Goal: Communication & Community: Answer question/provide support

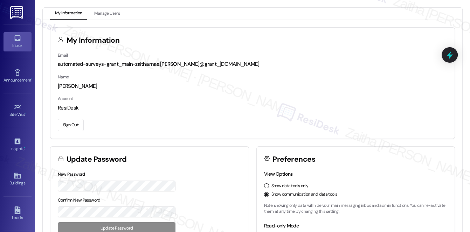
click at [17, 44] on div "Inbox" at bounding box center [17, 45] width 35 height 7
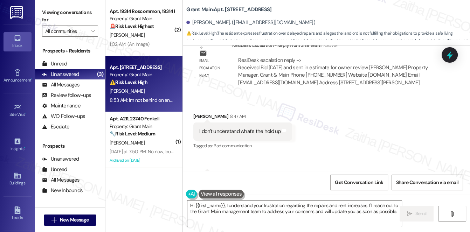
scroll to position [6168, 0]
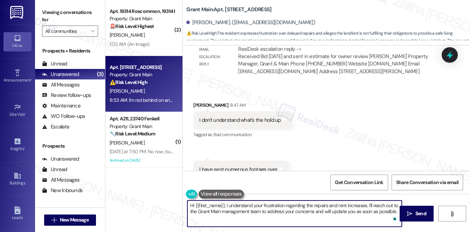
drag, startPoint x: 227, startPoint y: 206, endPoint x: 396, endPoint y: 212, distance: 169.5
click at [396, 212] on textarea "Hi {{first_name}}, I understand your frustration regarding the repairs and rent…" at bounding box center [294, 213] width 214 height 26
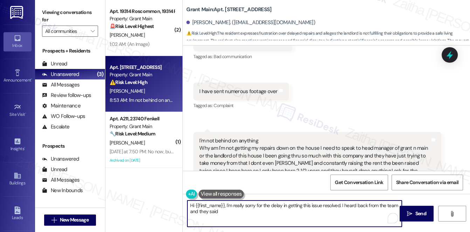
scroll to position [6264, 0]
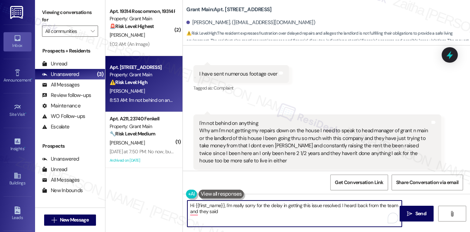
paste textarea "Bid yesterday and sent in estimate for owner review"
type textarea "Hi {{first_name}}, I'm really sorry for the delay in getting this issue resolve…"
drag, startPoint x: 189, startPoint y: 204, endPoint x: 335, endPoint y: 214, distance: 146.6
click at [335, 214] on textarea "Hi {{first_name}}, I'm really sorry for the delay in getting this issue resolve…" at bounding box center [294, 213] width 214 height 26
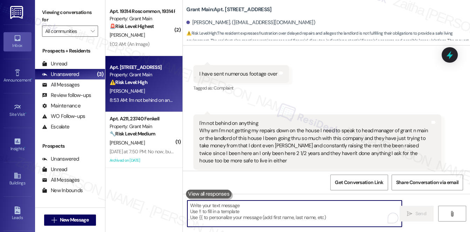
click at [206, 207] on textarea "To enrich screen reader interactions, please activate Accessibility in Grammarl…" at bounding box center [294, 213] width 214 height 26
paste textarea "Hi {{first_name}}, I truly apologize for the delay and understand how frustrati…"
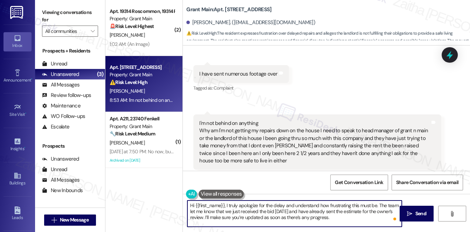
drag, startPoint x: 210, startPoint y: 218, endPoint x: 242, endPoint y: 217, distance: 32.5
click at [242, 217] on textarea "Hi {{first_name}}, I truly apologize for the delay and understand how frustrati…" at bounding box center [294, 213] width 214 height 26
click at [319, 217] on textarea "Hi {{first_name}}, I truly apologize for the delay and understand how frustrati…" at bounding box center [294, 213] width 214 height 26
type textarea "Hi {{first_name}}, I truly apologize for the delay and understand how frustrati…"
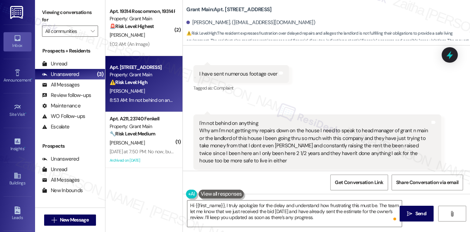
click at [226, 196] on button at bounding box center [220, 194] width 45 height 9
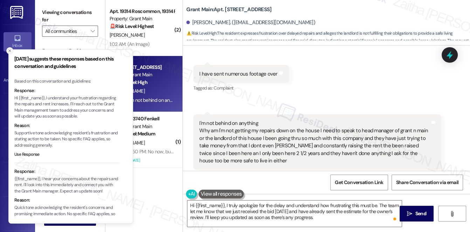
click at [10, 50] on line "Close toast" at bounding box center [10, 51] width 2 height 2
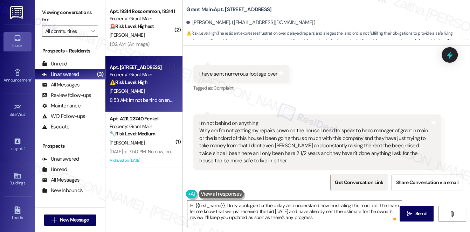
drag, startPoint x: 415, startPoint y: 216, endPoint x: 387, endPoint y: 185, distance: 41.9
click at [415, 216] on span "Send" at bounding box center [420, 213] width 11 height 7
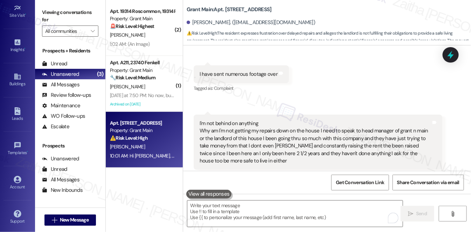
scroll to position [6248, 0]
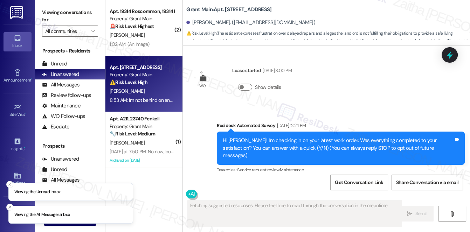
scroll to position [6264, 0]
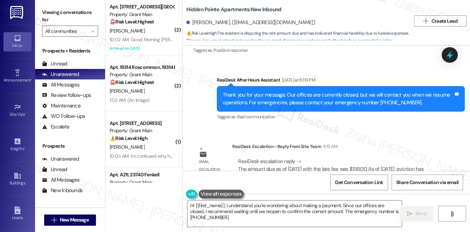
scroll to position [787, 0]
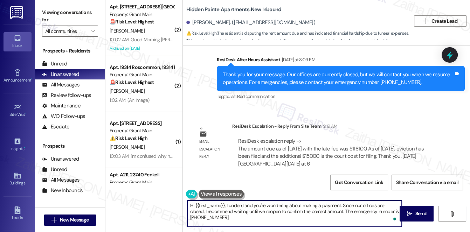
drag, startPoint x: 226, startPoint y: 204, endPoint x: 240, endPoint y: 219, distance: 20.5
click at [240, 220] on textarea "Hi {{first_name}}, I understand you're wondering about making a payment. Since …" at bounding box center [294, 213] width 214 height 26
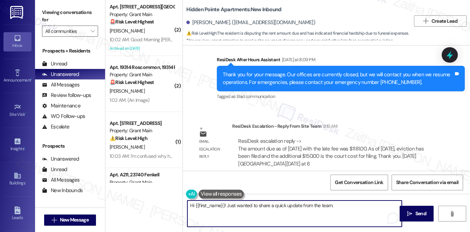
paste textarea "The amount due as of 9/8/25 with the late fee was $1181.00. As of Monday, 9/15/…"
type textarea "Hi {{first_name}}! Just wanted to share a quick update from the team. The amoun…"
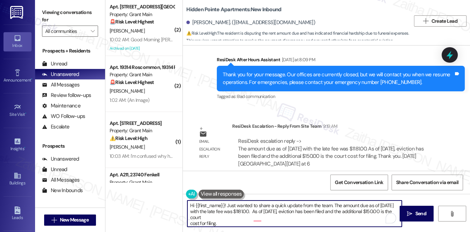
scroll to position [2, 0]
drag, startPoint x: 189, startPoint y: 204, endPoint x: 226, endPoint y: 222, distance: 40.4
click at [226, 222] on textarea "Hi {{first_name}}! Just wanted to share a quick update from the team. The amoun…" at bounding box center [294, 213] width 214 height 26
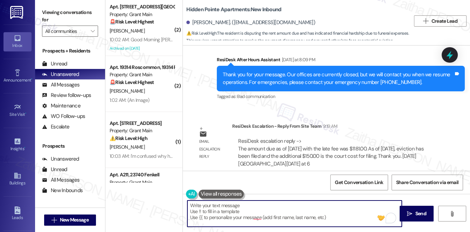
scroll to position [0, 0]
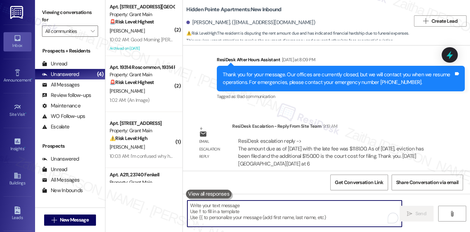
paste textarea "Hi {{first_name}}! I wanted to provide you with a quick update from the team. A…"
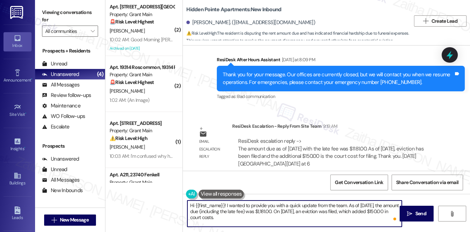
click at [226, 217] on textarea "Hi {{first_name}}! I wanted to provide you with a quick update from the team. A…" at bounding box center [294, 213] width 214 height 26
type textarea "Hi {{first_name}}! I wanted to provide you with a quick update from the team. A…"
click at [415, 211] on span "Send" at bounding box center [420, 213] width 11 height 7
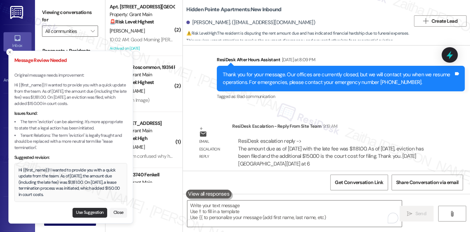
click at [87, 210] on button "Use Suggestion" at bounding box center [89, 213] width 35 height 10
type textarea "Hi {{first_name}}! I wanted to provide you with a quick update from the team. A…"
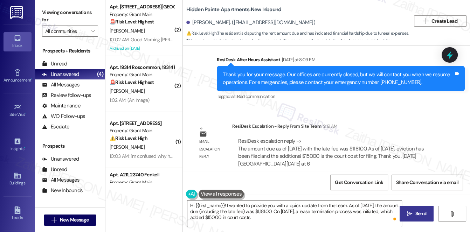
click at [417, 212] on span "Send" at bounding box center [420, 213] width 11 height 7
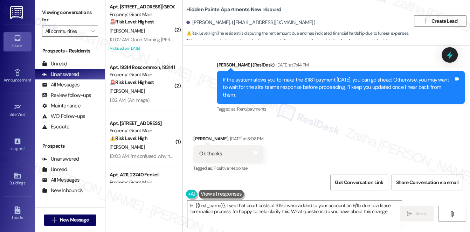
type textarea "Hi {{first_name}}, I see that court costs of $150 were added to your account on…"
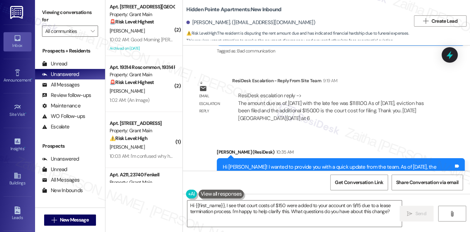
scroll to position [860, 0]
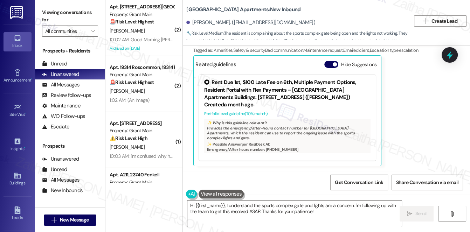
scroll to position [294, 0]
click at [326, 64] on button "Hide Suggestions" at bounding box center [331, 64] width 14 height 7
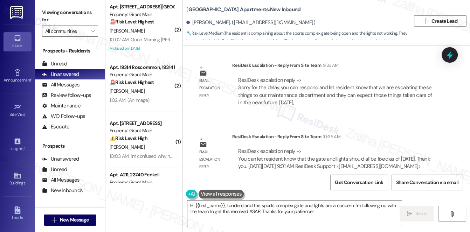
scroll to position [505, 0]
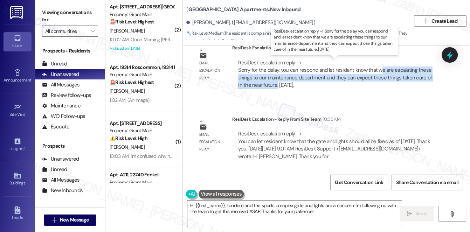
drag, startPoint x: 376, startPoint y: 71, endPoint x: 270, endPoint y: 83, distance: 106.8
click at [270, 83] on div "ResiDesk escalation reply -> Sorry for the delay, you can respond and let resid…" at bounding box center [334, 73] width 193 height 29
copy div "e are escalating these things to our maintenance department and they can expect…"
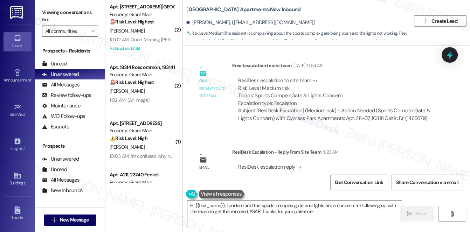
scroll to position [377, 0]
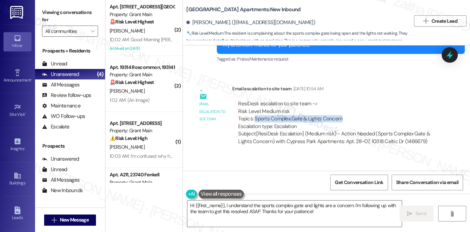
drag, startPoint x: 254, startPoint y: 119, endPoint x: 345, endPoint y: 118, distance: 91.3
click at [345, 118] on div "ResiDesk escalation to site team -> Risk Level: Medium risk Topics: Sports Comp…" at bounding box center [336, 115] width 197 height 30
copy div "Sports Complex Gate & Lights Concern"
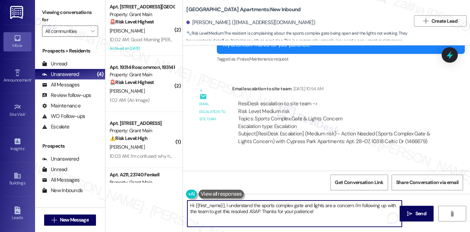
drag, startPoint x: 225, startPoint y: 203, endPoint x: 322, endPoint y: 216, distance: 98.1
click at [322, 216] on textarea "Hi {{first_name}}, I understand the sports complex gate and lights are a concer…" at bounding box center [294, 213] width 214 height 26
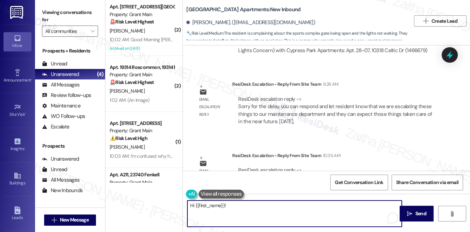
scroll to position [505, 0]
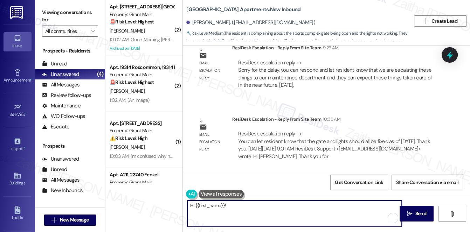
paste textarea "I wanted to share a quick update from the team regarding the Sports Complex gat…"
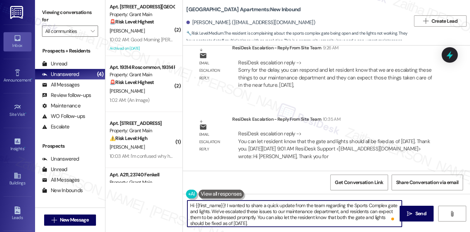
click at [244, 216] on textarea "Hi {{first_name}}! I wanted to share a quick update from the team regarding the…" at bounding box center [294, 213] width 214 height 26
drag, startPoint x: 272, startPoint y: 216, endPoint x: 361, endPoint y: 216, distance: 88.5
click at [361, 216] on textarea "Hi {{first_name}}! I wanted to share a quick update from the team regarding the…" at bounding box center [294, 213] width 214 height 26
click at [322, 218] on textarea "Hi {{first_name}}! I wanted to share a quick update from the team regarding the…" at bounding box center [294, 213] width 214 height 26
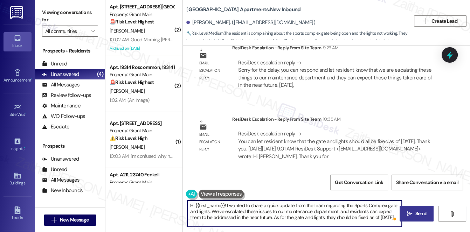
type textarea "Hi {{first_name}}! I wanted to share a quick update from the team regarding the…"
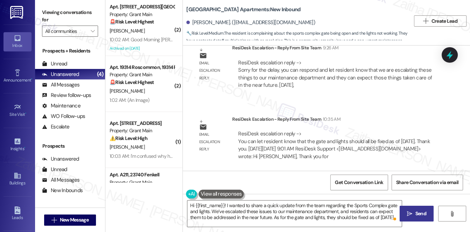
click at [420, 217] on span "Send" at bounding box center [420, 213] width 11 height 7
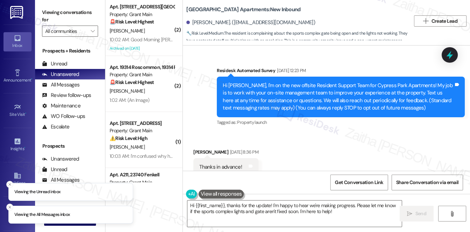
scroll to position [294, 0]
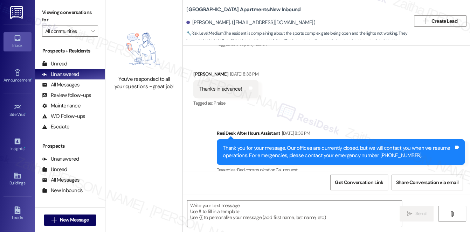
type textarea "Fetching suggested responses. Please feel free to read through the conversation…"
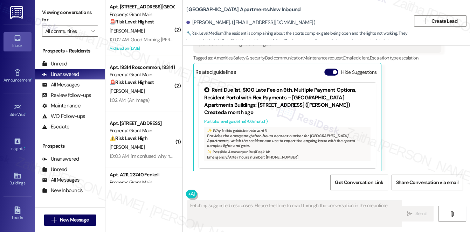
scroll to position [294, 0]
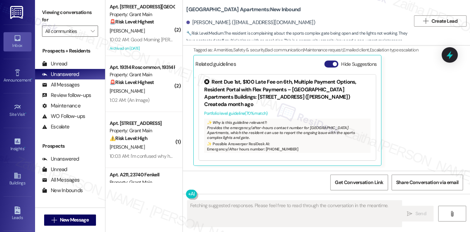
click at [327, 64] on button "Hide Suggestions" at bounding box center [331, 64] width 14 height 7
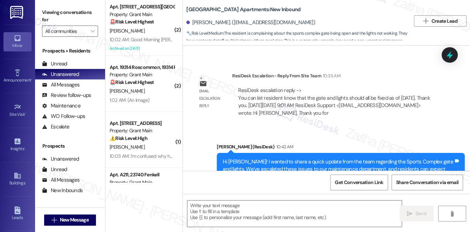
scroll to position [537, 0]
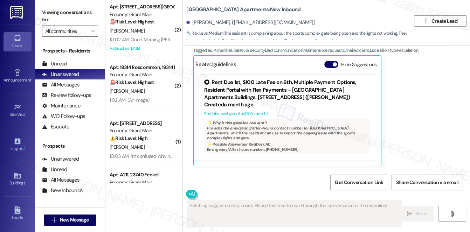
scroll to position [294, 0]
click at [328, 62] on button "Hide Suggestions" at bounding box center [331, 64] width 14 height 7
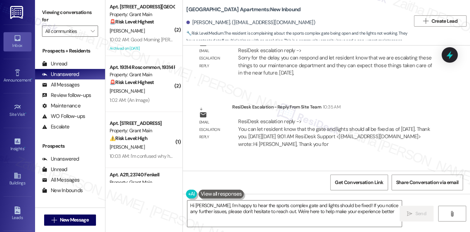
type textarea "Hi Anton, I'm happy to hear the sports complex gate and lights should be fixed!…"
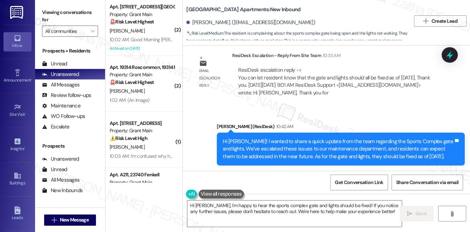
scroll to position [568, 0]
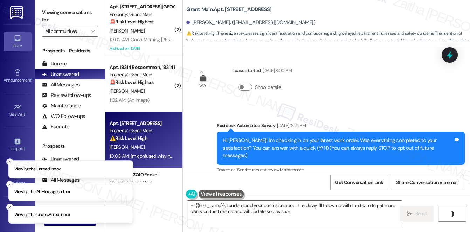
scroll to position [6475, 0]
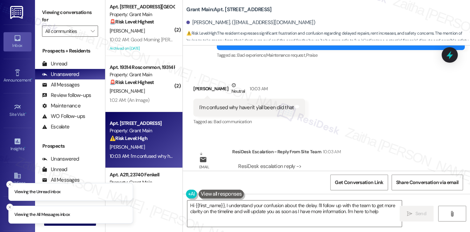
type textarea "Hi {{first_name}}, I understand your confusion about the delay. I'll follow up …"
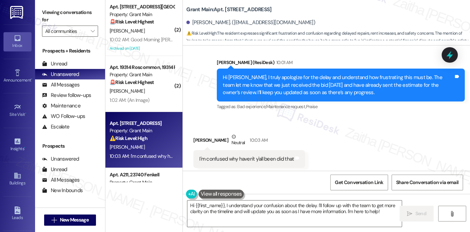
scroll to position [6444, 0]
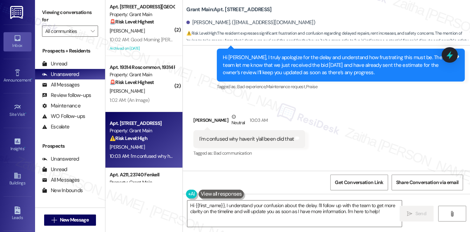
drag, startPoint x: 329, startPoint y: 122, endPoint x: 304, endPoint y: 77, distance: 51.4
click at [304, 108] on div "Received via SMS Janetta Simpson Neutral 10:03 AM I'm confused why haven't y'al…" at bounding box center [249, 136] width 122 height 56
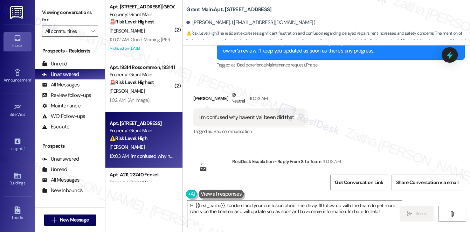
scroll to position [6475, 0]
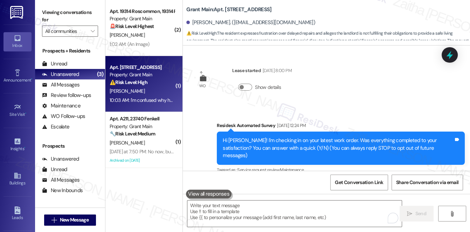
scroll to position [6361, 0]
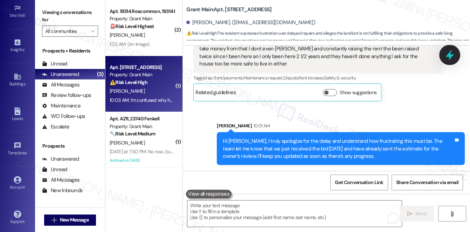
click at [450, 58] on icon at bounding box center [449, 55] width 12 height 12
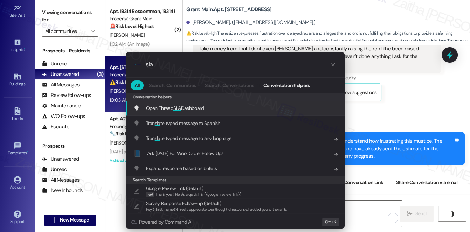
type input "sla"
click at [177, 110] on span "SLA" at bounding box center [177, 108] width 8 height 6
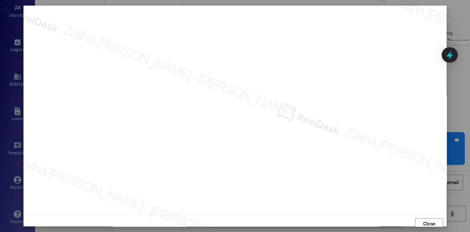
scroll to position [3, 0]
click at [424, 217] on span "Close" at bounding box center [429, 220] width 12 height 7
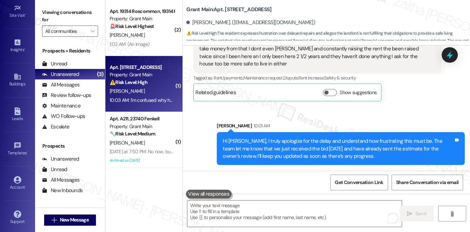
scroll to position [6376, 0]
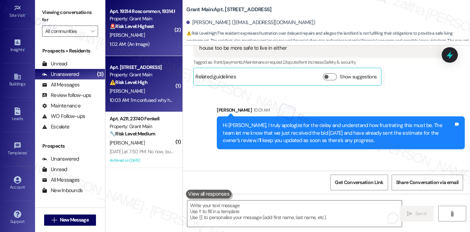
click at [147, 39] on div "R. Bethune" at bounding box center [142, 35] width 66 height 9
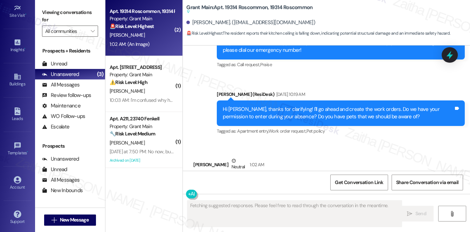
scroll to position [5314, 0]
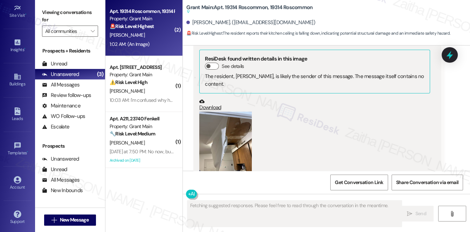
click at [235, 112] on button "Zoom image" at bounding box center [225, 147] width 52 height 70
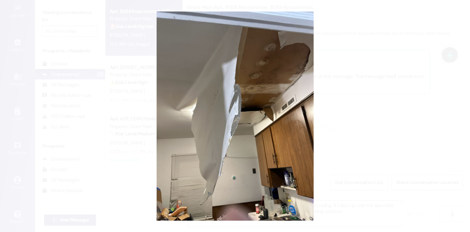
click at [393, 105] on button "Unzoom image" at bounding box center [235, 116] width 470 height 232
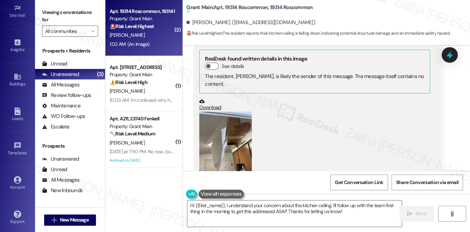
click at [275, 8] on b "Grant Main: Apt. 19314 Roscommon, 19314 Roscommon Suggested actions and notes a…" at bounding box center [249, 10] width 126 height 12
copy b "19314"
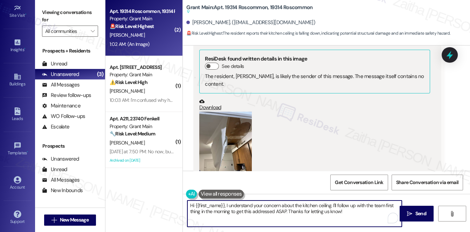
drag, startPoint x: 332, startPoint y: 204, endPoint x: 347, endPoint y: 214, distance: 18.4
click at [347, 214] on textarea "Hi {{first_name}}, I understand your concern about the kitchen ceiling. I'll fo…" at bounding box center [294, 213] width 214 height 26
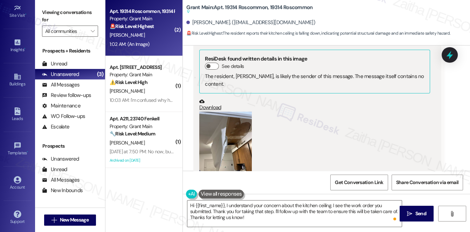
click at [239, 112] on button "Zoom image" at bounding box center [225, 147] width 52 height 70
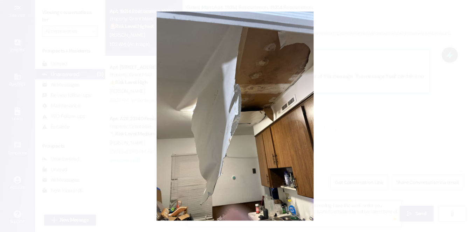
click at [365, 92] on button "Unzoom image" at bounding box center [235, 116] width 470 height 232
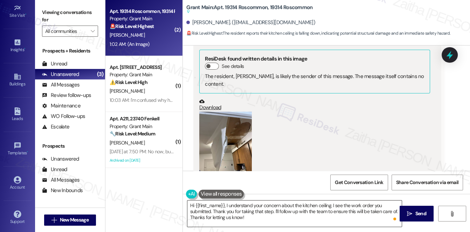
click at [225, 205] on textarea "Hi {{first_name}}, I understand your concern about the kitchen ceiling. I see t…" at bounding box center [294, 213] width 214 height 26
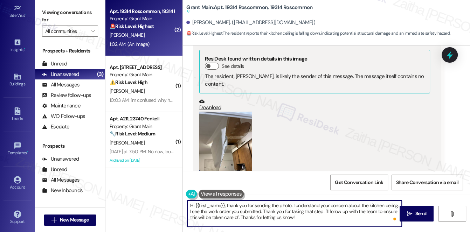
click at [301, 218] on textarea "Hi {{first_name}}, thank you for sending the photo. I understand your concern a…" at bounding box center [294, 213] width 214 height 26
click at [397, 204] on textarea "Hi {{first_name}}, thank you for sending the photo. I understand your concern a…" at bounding box center [294, 213] width 214 height 26
click at [268, 217] on textarea "Hi {{first_name}}, thank you for sending the photo. I understand your concern a…" at bounding box center [294, 213] width 214 height 26
type textarea "Hi {{first_name}}, thank you for sending the photo. I understand your concern a…"
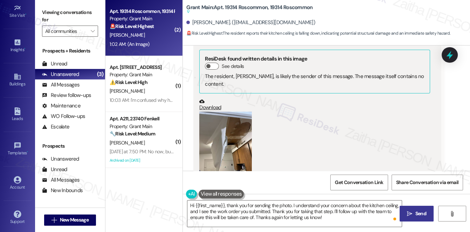
click at [418, 213] on span "Send" at bounding box center [420, 213] width 11 height 7
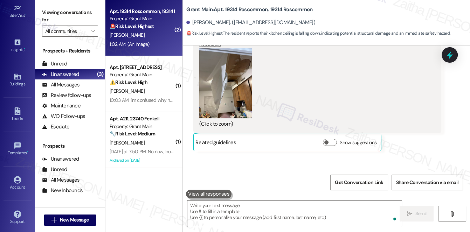
scroll to position [5360, 0]
click at [453, 57] on icon at bounding box center [449, 55] width 12 height 12
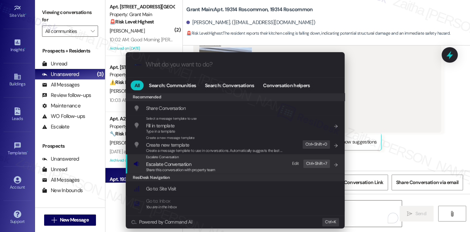
click at [170, 164] on span "Escalate Conversation" at bounding box center [168, 164] width 45 height 6
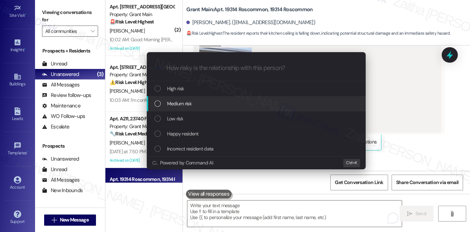
click at [187, 103] on span "Medium risk" at bounding box center [179, 104] width 24 height 8
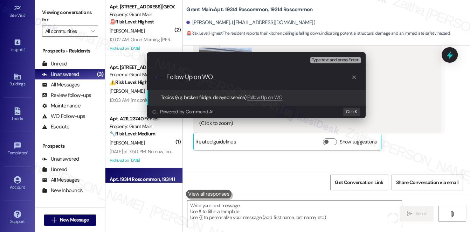
paste input "#49602"
click at [415, 89] on div "Escalate Conversation Medium risk Topics (e.g. broken fridge, delayed service) …" at bounding box center [235, 116] width 470 height 232
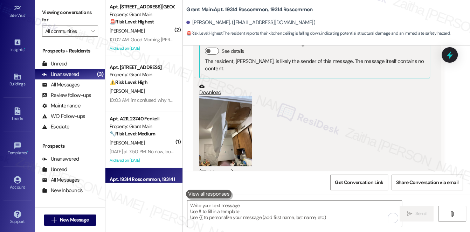
scroll to position [5296, 0]
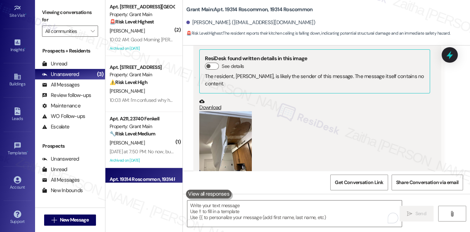
click at [232, 111] on button "Zoom image" at bounding box center [225, 146] width 52 height 70
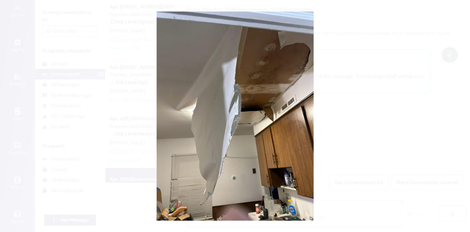
click at [391, 138] on button "Unzoom image" at bounding box center [235, 116] width 470 height 232
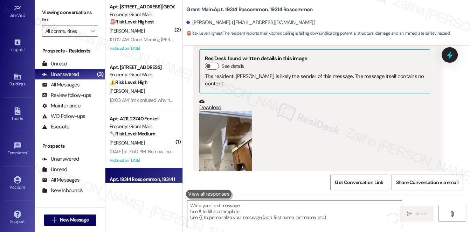
scroll to position [5328, 0]
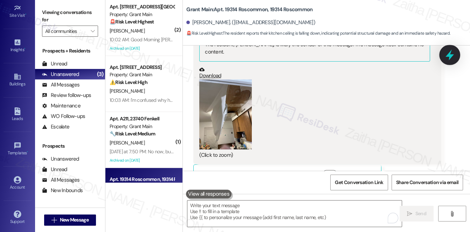
click at [446, 57] on icon at bounding box center [449, 55] width 12 height 12
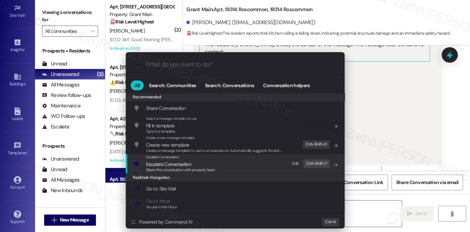
click at [168, 166] on span "Escalate Conversation" at bounding box center [168, 164] width 45 height 6
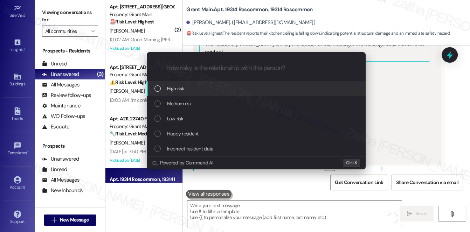
click at [208, 85] on div "High risk" at bounding box center [256, 89] width 205 height 8
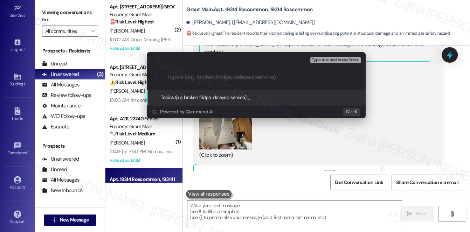
click at [431, 99] on div "Escalate Conversation High risk Topics (e.g. broken fridge, delayed service) An…" at bounding box center [235, 116] width 470 height 232
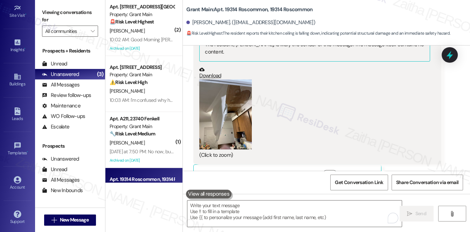
click at [234, 80] on button "Zoom image" at bounding box center [225, 114] width 52 height 70
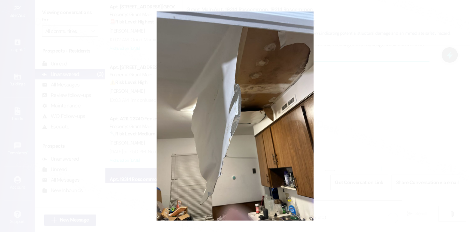
click at [417, 133] on button "Unzoom image" at bounding box center [235, 116] width 470 height 232
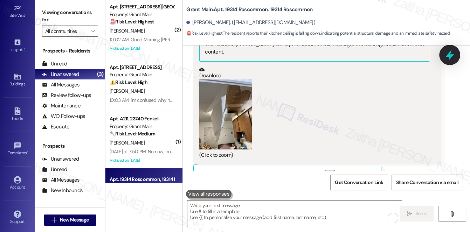
click at [452, 55] on icon at bounding box center [449, 55] width 8 height 11
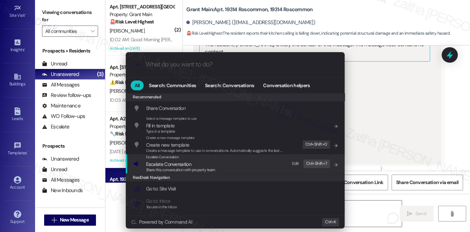
click at [161, 162] on span "Escalate Conversation" at bounding box center [168, 164] width 45 height 6
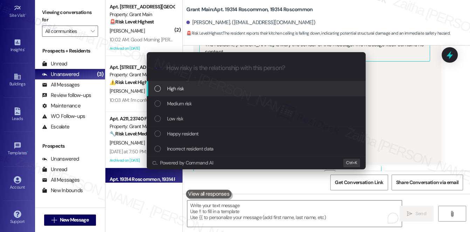
click at [186, 88] on div "High risk" at bounding box center [256, 89] width 205 height 8
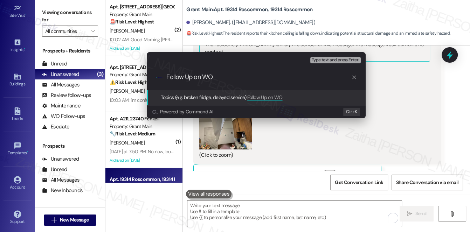
paste input "ceiling has collapsed"
paste input "#49602"
click at [221, 76] on input "Follow Up on WO ##49602" at bounding box center [259, 76] width 184 height 7
click at [244, 76] on input "Follow Up on WO #49602" at bounding box center [259, 76] width 184 height 7
paste input "ceiling has collapsed"
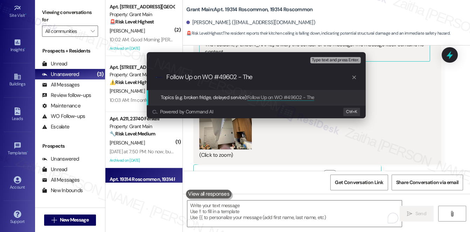
type input "Follow Up on WO #49602 - The ceiling has collapsed"
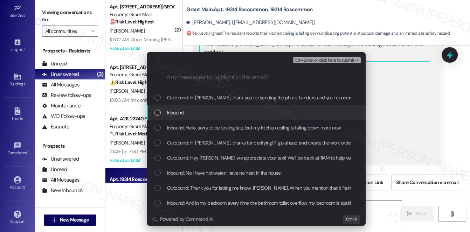
click at [219, 110] on div "Inbound:" at bounding box center [256, 113] width 205 height 8
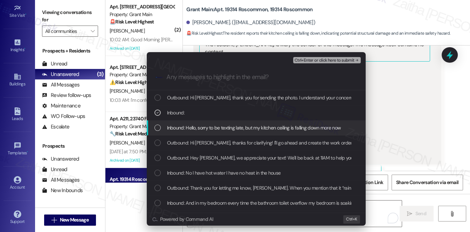
click at [216, 126] on span "Inbound: Hello, sorry to be texting late, but my kitchen ceiling is falling dow…" at bounding box center [254, 128] width 174 height 8
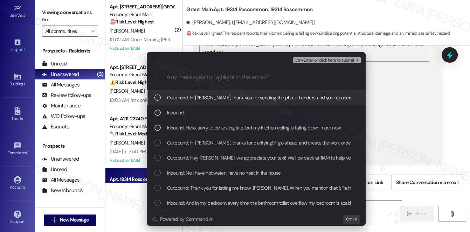
click at [325, 59] on span "Ctrl+Enter or click here to submit" at bounding box center [324, 60] width 60 height 5
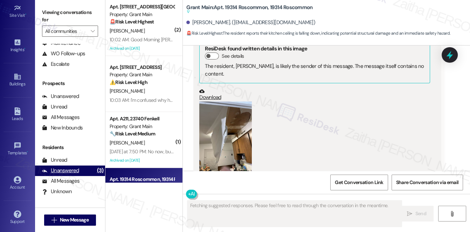
scroll to position [83, 0]
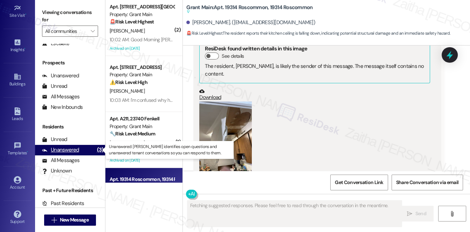
click at [68, 148] on div "Unanswered" at bounding box center [60, 149] width 37 height 7
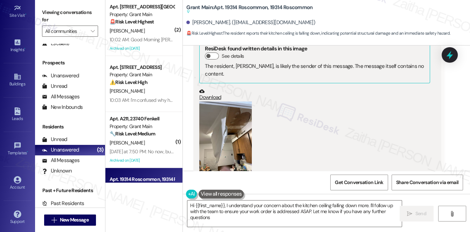
type textarea "Hi {{first_name}}, I understand your concern about the kitchen ceiling falling …"
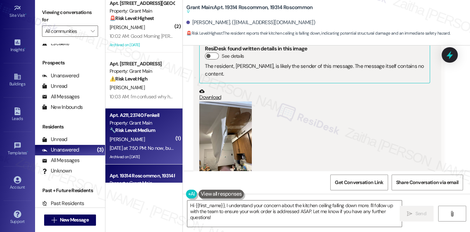
scroll to position [0, 0]
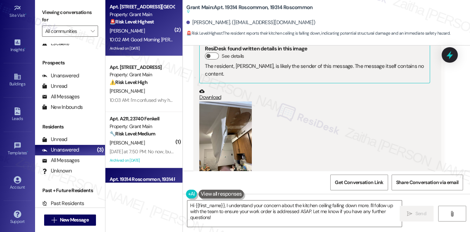
click at [158, 27] on div "S. Pruitt" at bounding box center [142, 31] width 66 height 9
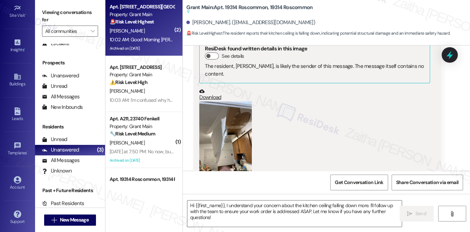
type textarea "Fetching suggested responses. Please feel free to read through the conversation…"
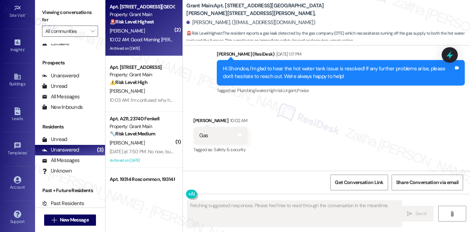
scroll to position [8749, 0]
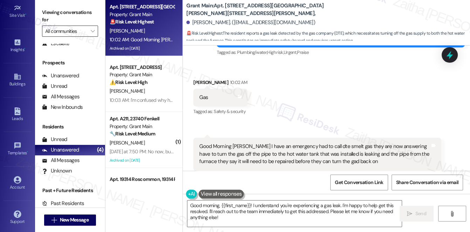
click at [81, 30] on input "All communities" at bounding box center [66, 31] width 42 height 11
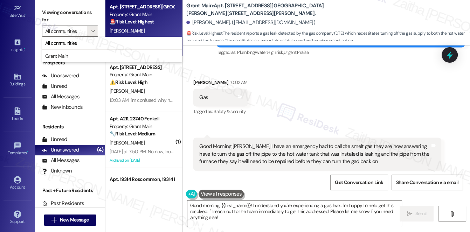
click at [389, 16] on div "Shondoa Pruitt. (shondoa98@gmail.com)" at bounding box center [327, 23] width 283 height 14
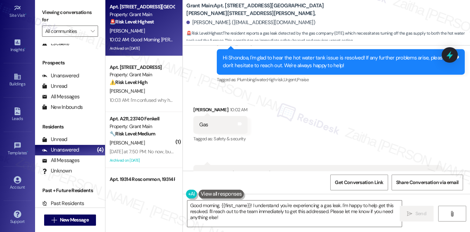
scroll to position [8750, 0]
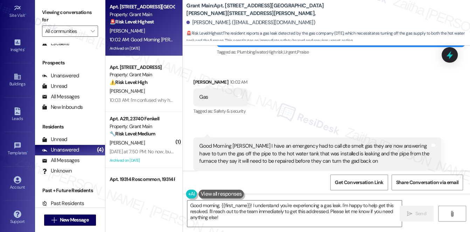
click at [277, 8] on b "Grant Main: Apt. 3911 Courville Street, 3911 Courville Street," at bounding box center [256, 9] width 140 height 15
copy b "3911"
click at [268, 212] on textarea "Good morning, {{first_name}}! I understand you're experiencing a gas leak. I'm …" at bounding box center [294, 213] width 214 height 26
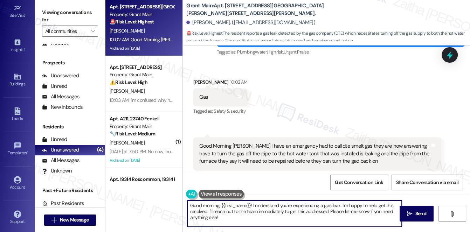
click at [268, 212] on textarea "Good morning, {{first_name}}! I understand you're experiencing a gas leak. I'm …" at bounding box center [294, 213] width 214 height 26
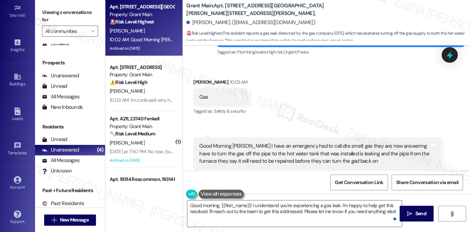
drag, startPoint x: 363, startPoint y: 127, endPoint x: 349, endPoint y: 129, distance: 14.1
click at [349, 142] on div "Good Morning Sarah I have an emergency had to call dte smelt gas they are now a…" at bounding box center [314, 153] width 231 height 22
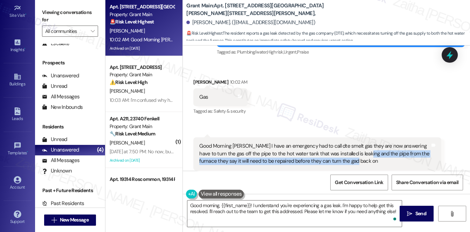
drag, startPoint x: 358, startPoint y: 119, endPoint x: 361, endPoint y: 127, distance: 9.3
click at [361, 142] on div "Good Morning Sarah I have an emergency had to call dte smelt gas they are now a…" at bounding box center [314, 153] width 231 height 22
copy div "the pipe from the furnace they say it will need to be repaired before they can …"
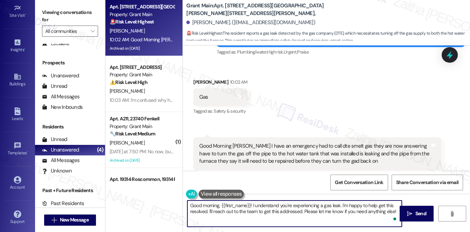
drag, startPoint x: 303, startPoint y: 210, endPoint x: 395, endPoint y: 209, distance: 91.7
click at [395, 209] on textarea "Good morning, {{first_name}}! I understand you're experiencing a gas leak. I'm …" at bounding box center [294, 213] width 214 height 26
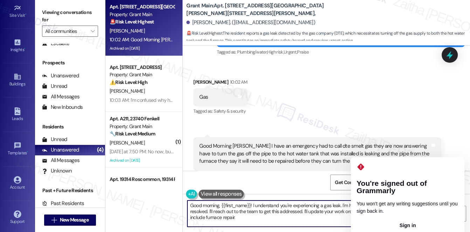
click at [381, 220] on button "Sign in" at bounding box center [407, 225] width 102 height 11
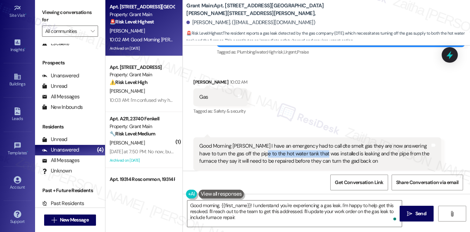
drag, startPoint x: 255, startPoint y: 121, endPoint x: 314, endPoint y: 121, distance: 58.8
click at [314, 142] on div "Good Morning Sarah I have an emergency had to call dte smelt gas they are now a…" at bounding box center [314, 153] width 231 height 22
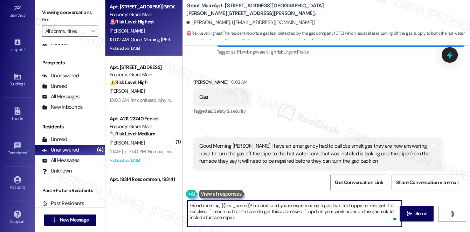
click at [247, 215] on textarea "Good morning, {{first_name}}! I understand you're experiencing a gas leak. I'm …" at bounding box center [294, 213] width 214 height 26
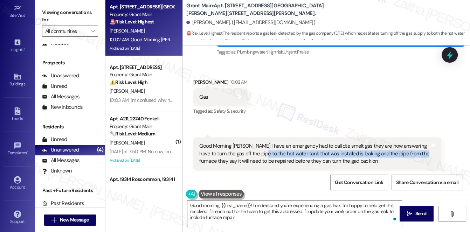
drag, startPoint x: 255, startPoint y: 119, endPoint x: 412, endPoint y: 122, distance: 156.8
click at [412, 142] on div "Good Morning Sarah I have an emergency had to call dte smelt gas they are now a…" at bounding box center [314, 153] width 231 height 22
copy div "hot water tank that was installed is leaking and the pipe from the furnac"
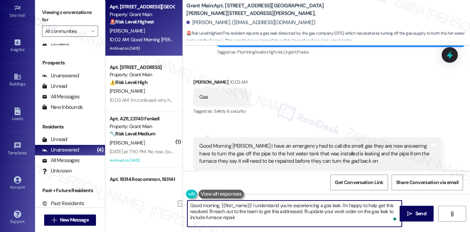
drag, startPoint x: 205, startPoint y: 217, endPoint x: 252, endPoint y: 217, distance: 46.9
click at [252, 217] on textarea "Good morning, {{first_name}}! I understand you're experiencing a gas leak. I'm …" at bounding box center [294, 213] width 214 height 26
paste textarea "hot water tank that was installed is leaking and the pipe from the furnac"
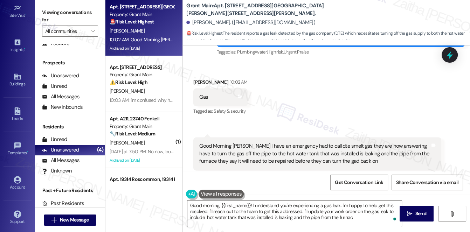
click at [219, 185] on div "Get Conversation Link Share Conversation via email" at bounding box center [326, 182] width 287 height 23
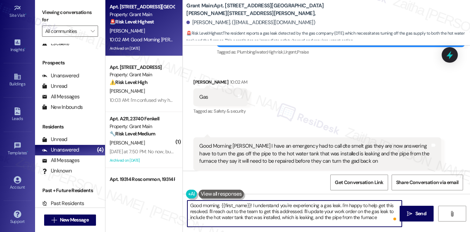
click at [204, 217] on textarea "Good morning, {{first_name}}! I understand you're experiencing a gas leak. I'm …" at bounding box center [294, 213] width 214 height 26
click at [211, 217] on textarea "Good morning, {{first_name}}! I understand you're experiencing a gas leak. I'm …" at bounding box center [294, 213] width 214 height 26
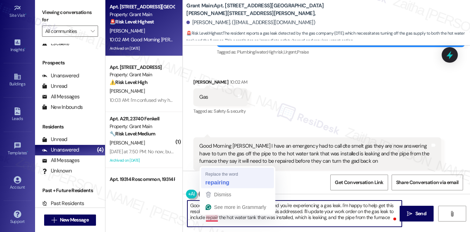
type textarea "Good morning, {{first_name}}! I understand you're experiencing a gas leak. I'm …"
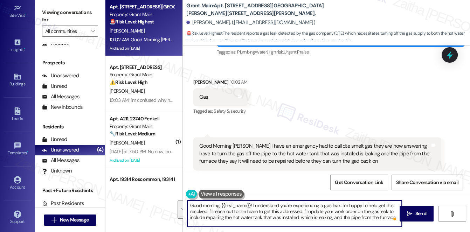
drag, startPoint x: 188, startPoint y: 205, endPoint x: 392, endPoint y: 219, distance: 204.1
click at [392, 219] on div "Good morning, {{first_name}}! I understand you're experiencing a gas leak. I'm …" at bounding box center [294, 213] width 215 height 27
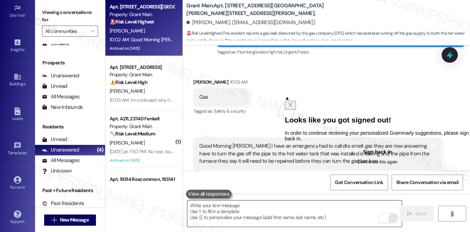
click at [349, 157] on button "Sign back in" at bounding box center [376, 151] width 185 height 11
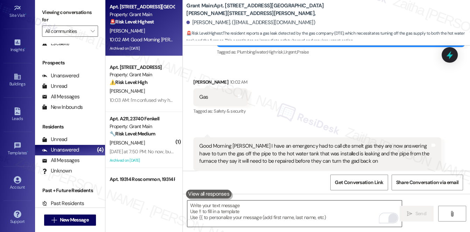
click at [241, 217] on textarea "To enrich screen reader interactions, please activate Accessibility in Grammarl…" at bounding box center [294, 213] width 214 height 26
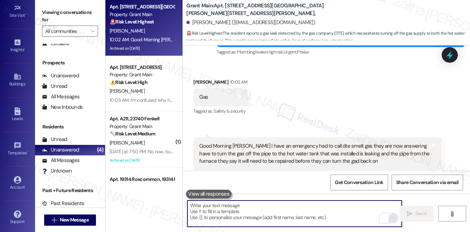
paste textarea "Good morning, {{first_name}}! I understand how concerning a gas leak can be, an…"
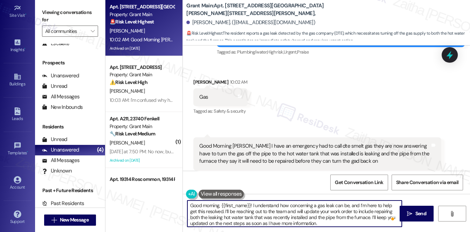
type textarea "Good morning, {{first_name}}! I understand how concerning a gas leak can be, an…"
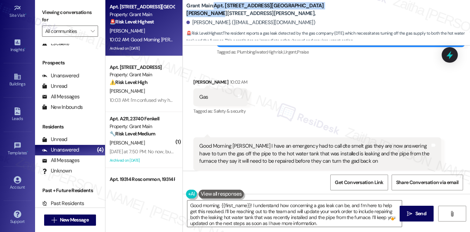
drag, startPoint x: 213, startPoint y: 9, endPoint x: 331, endPoint y: 12, distance: 117.6
click at [331, 12] on div "Grant Main: Apt. 3911 Courville Street, 3911 Courville Street, Shondoa Pruitt. …" at bounding box center [327, 21] width 283 height 38
copy b "Apt. 3911 Courville Street, 3911 Courville Street,"
click at [310, 63] on div "Received via SMS Shondoa Pruitt 10:02 AM Gas Tags and notes Tagged as: Safety &…" at bounding box center [326, 133] width 287 height 141
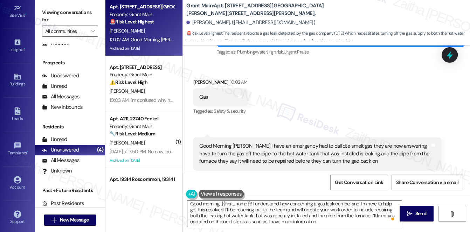
scroll to position [2, 0]
click at [416, 214] on span "Send" at bounding box center [420, 213] width 11 height 7
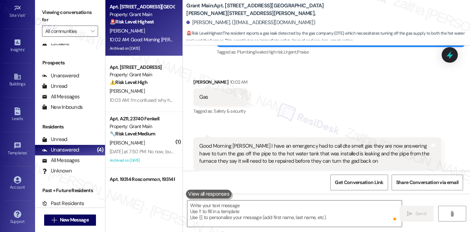
scroll to position [8749, 0]
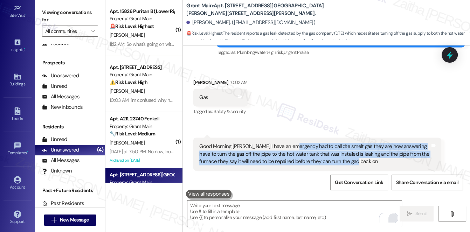
drag, startPoint x: 290, startPoint y: 113, endPoint x: 348, endPoint y: 129, distance: 60.1
click at [348, 143] on div "Good Morning Sarah I have an emergency had to call dte smelt gas they are now a…" at bounding box center [314, 154] width 231 height 22
copy div "had to call dte smelt gas they are now answering have to turn the gas off the p…"
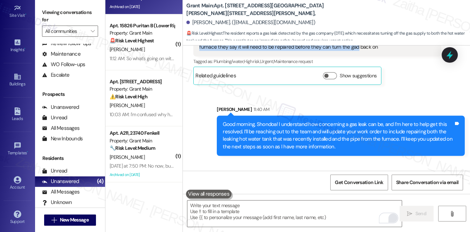
scroll to position [8869, 0]
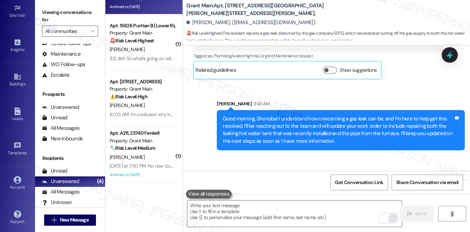
click at [446, 55] on icon at bounding box center [449, 54] width 9 height 9
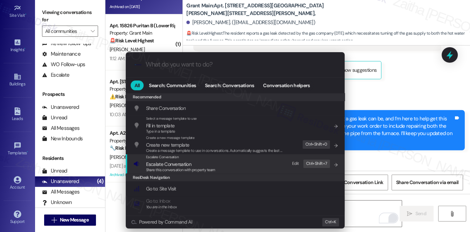
click at [168, 164] on span "Escalate Conversation" at bounding box center [168, 164] width 45 height 6
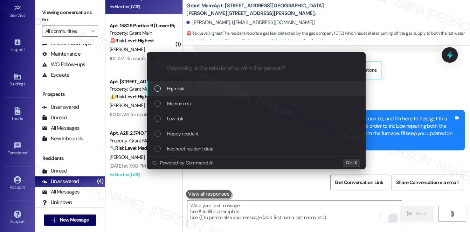
click at [193, 92] on div "High risk" at bounding box center [256, 88] width 219 height 15
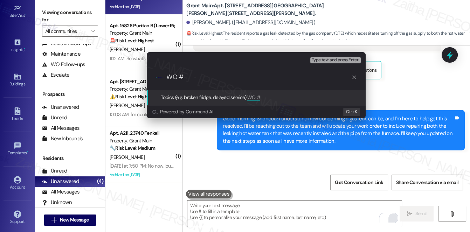
paste input "#49606"
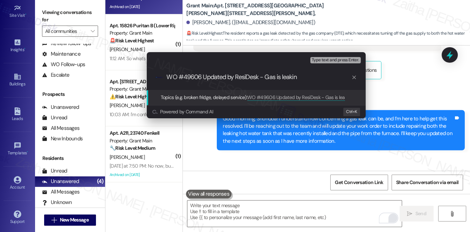
type input "WO #49606 Updated by ResiDesk - Gas is leaking"
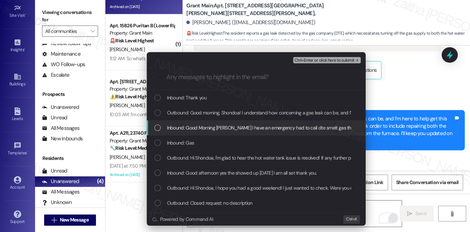
click at [215, 125] on span "Inbound: Good Morning Sarah I have an emergency had to call dte smelt gas they …" at bounding box center [470, 128] width 607 height 8
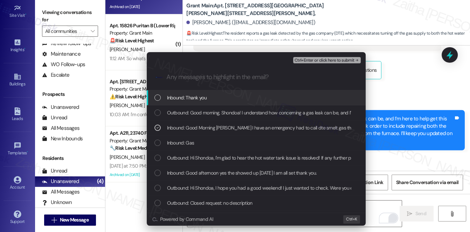
click at [314, 63] on span "Ctrl+Enter or click here to submit" at bounding box center [324, 60] width 60 height 5
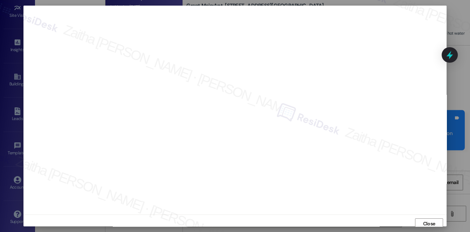
scroll to position [3, 0]
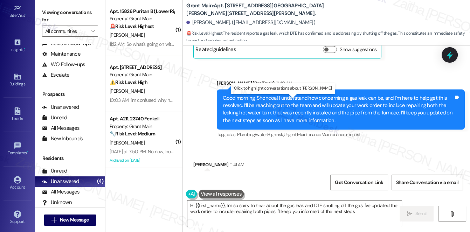
type textarea "Hi {{first_name}}, I'm so sorry to hear about the gas leak and DTE shutting off…"
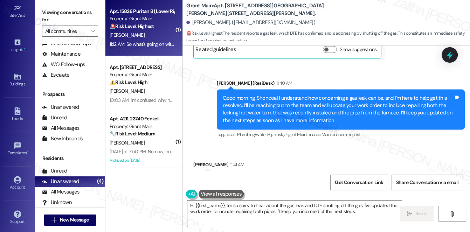
click at [156, 36] on div "[PERSON_NAME]" at bounding box center [142, 35] width 66 height 9
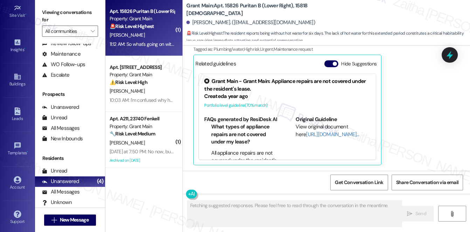
scroll to position [664, 0]
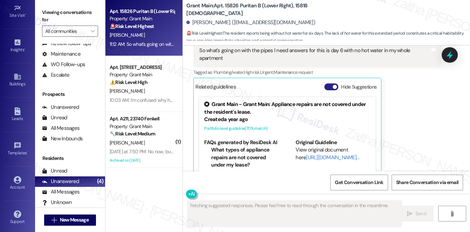
click at [325, 83] on button "Hide Suggestions" at bounding box center [331, 86] width 14 height 7
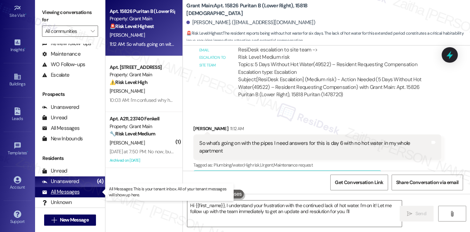
click at [66, 192] on div "All Messages" at bounding box center [60, 191] width 37 height 7
type textarea "Hi {{first_name}}, I understand your frustration with the continued lack of hot…"
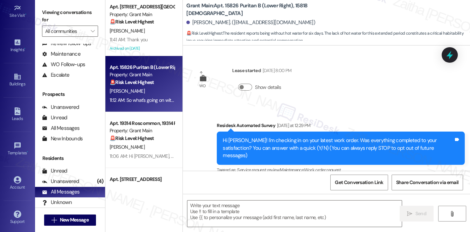
type textarea "Fetching suggested responses. Please feel free to read through the conversation…"
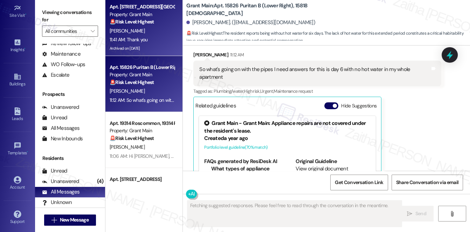
scroll to position [664, 0]
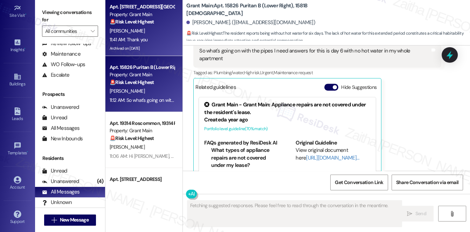
click at [157, 36] on div "11:41 AM: Thank you 11:41 AM: Thank you" at bounding box center [142, 39] width 66 height 9
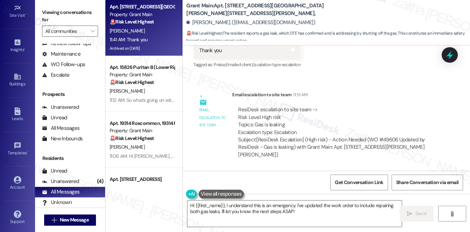
scroll to position [9033, 0]
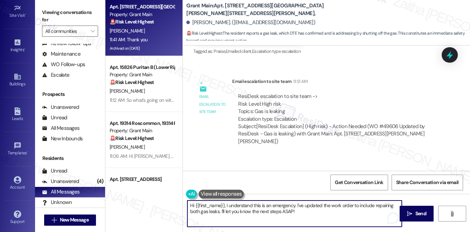
drag, startPoint x: 190, startPoint y: 205, endPoint x: 318, endPoint y: 214, distance: 128.0
click at [318, 214] on textarea "Hi {{first_name}}, I understand this is an emergency. I've updated the work ord…" at bounding box center [294, 213] width 214 height 26
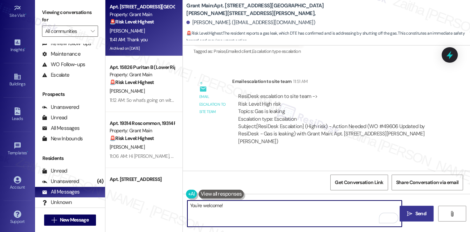
type textarea "You're welcome!"
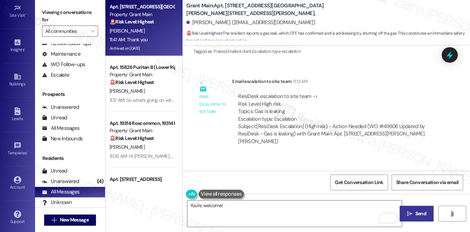
click at [421, 210] on span "Send" at bounding box center [420, 213] width 11 height 7
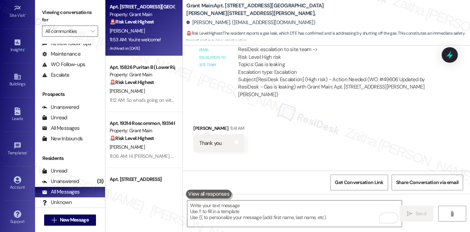
scroll to position [9082, 0]
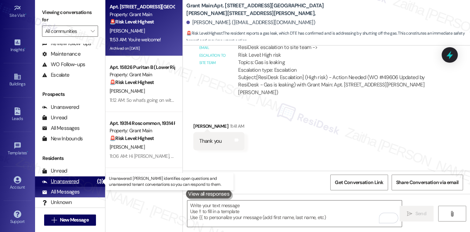
click at [66, 183] on div "Unanswered" at bounding box center [60, 181] width 37 height 7
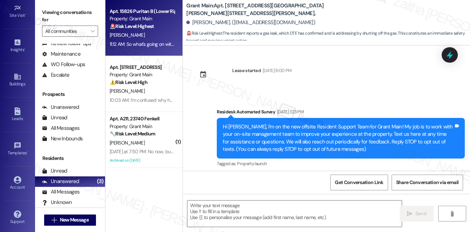
click at [158, 25] on div "🚨 Risk Level: Highest The resident reports being without hot water for six days…" at bounding box center [142, 26] width 65 height 7
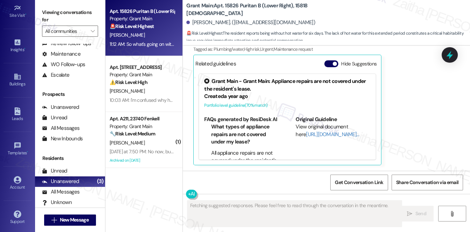
scroll to position [664, 0]
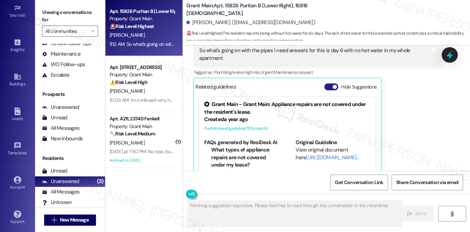
click at [326, 83] on button "Hide Suggestions" at bounding box center [331, 86] width 14 height 7
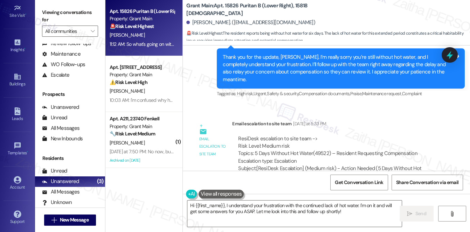
scroll to position [477, 0]
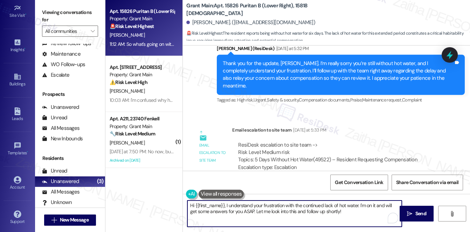
drag, startPoint x: 367, startPoint y: 205, endPoint x: 368, endPoint y: 212, distance: 6.8
click at [368, 212] on textarea "Hi {{first_name}}, I understand your frustration with the continued lack of hot…" at bounding box center [294, 213] width 214 height 26
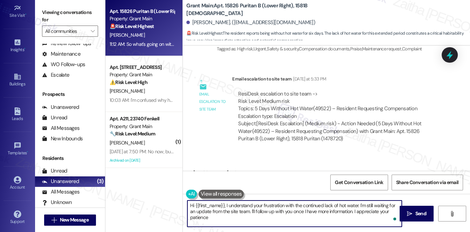
scroll to position [572, 0]
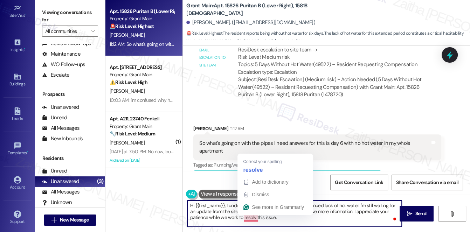
type textarea "Hi {{first_name}}, I understand your frustration with the continued lack of hot…"
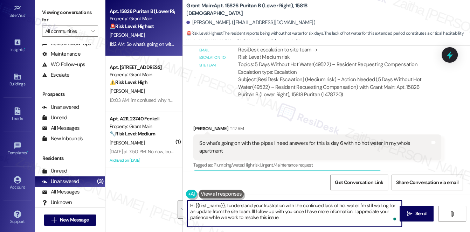
drag, startPoint x: 189, startPoint y: 205, endPoint x: 294, endPoint y: 223, distance: 106.7
click at [294, 223] on textarea "Hi {{first_name}}, I understand your frustration with the continued lack of hot…" at bounding box center [294, 213] width 214 height 26
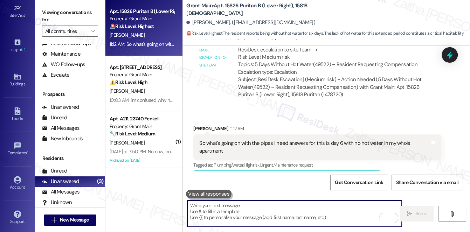
click at [242, 209] on textarea "To enrich screen reader interactions, please activate Accessibility in Grammarl…" at bounding box center [294, 213] width 214 height 26
paste textarea "Hi {{first_name}}, I completely understand how frustrating it must be to still …"
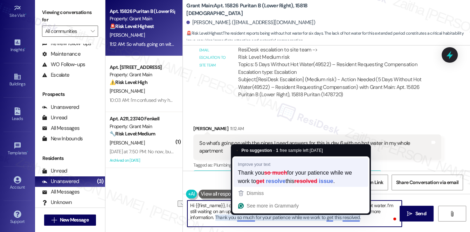
paste textarea "for your patience while we work to resolve this issue"
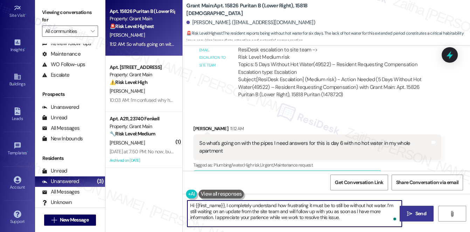
type textarea "Hi {{first_name}}, I completely understand how frustrating it must be to still …"
click at [416, 213] on span "Send" at bounding box center [420, 213] width 11 height 7
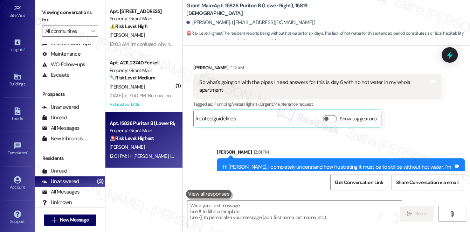
scroll to position [635, 0]
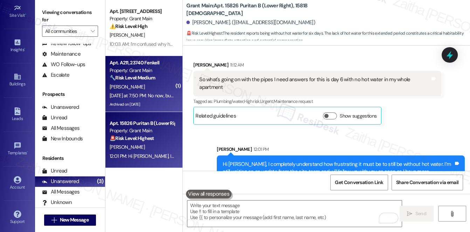
click at [147, 87] on div "[PERSON_NAME]" at bounding box center [142, 87] width 66 height 9
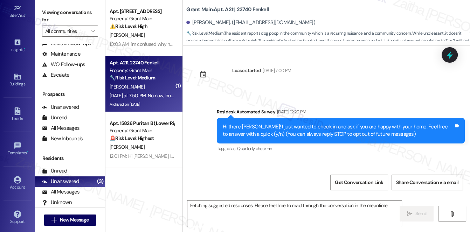
scroll to position [9394, 0]
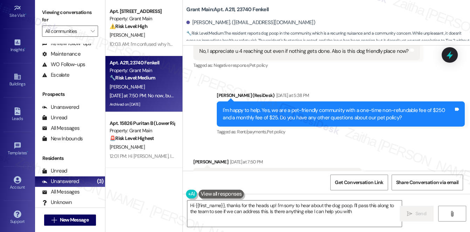
type textarea "Hi {{first_name}}, thanks for the heads up! I'm sorry to hear about the dog poo…"
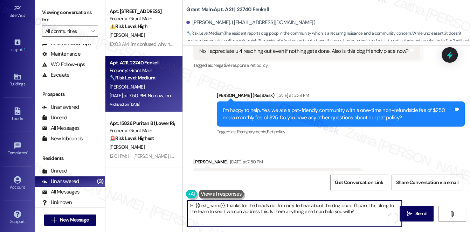
click at [357, 212] on textarea "Hi {{first_name}}, thanks for the heads up! I'm sorry to hear about the dog poo…" at bounding box center [294, 213] width 214 height 26
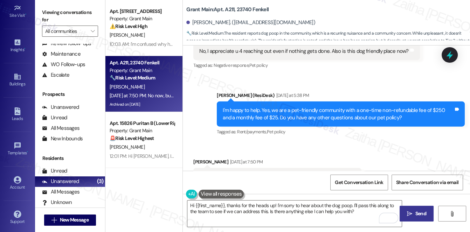
click at [415, 213] on span "Send" at bounding box center [420, 213] width 11 height 7
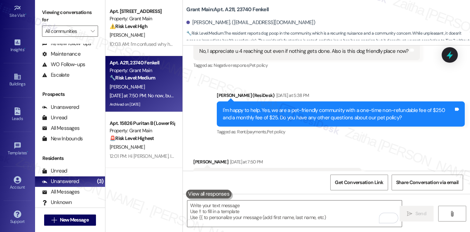
click at [153, 32] on div "[PERSON_NAME]" at bounding box center [142, 35] width 66 height 9
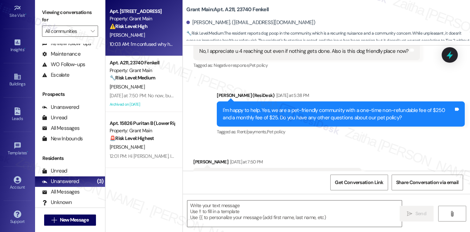
scroll to position [9393, 0]
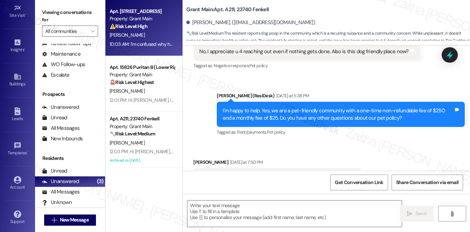
type textarea "Fetching suggested responses. Please feel free to read through the conversation…"
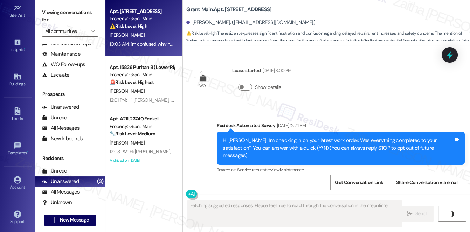
scroll to position [6475, 0]
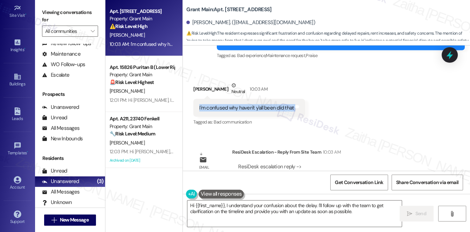
drag, startPoint x: 194, startPoint y: 72, endPoint x: 294, endPoint y: 80, distance: 99.8
click at [294, 99] on div "I'm confused why haven't y'all been did that Tags and notes" at bounding box center [249, 108] width 112 height 18
copy div "I'm confused why haven't y'all been did that Tags and notes"
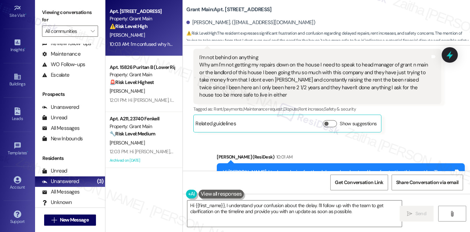
scroll to position [6380, 0]
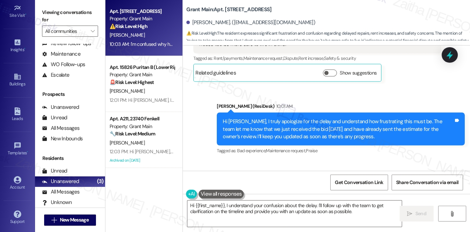
click at [408, 118] on div "Hi Janetta, I truly apologize for the delay and understand how frustrating this…" at bounding box center [338, 129] width 231 height 22
drag, startPoint x: 245, startPoint y: 94, endPoint x: 288, endPoint y: 97, distance: 43.1
click at [288, 118] on div "Hi Janetta, I truly apologize for the delay and understand how frustrating this…" at bounding box center [338, 129] width 231 height 22
click at [287, 118] on div "Hi Janetta, I truly apologize for the delay and understand how frustrating this…" at bounding box center [338, 129] width 231 height 22
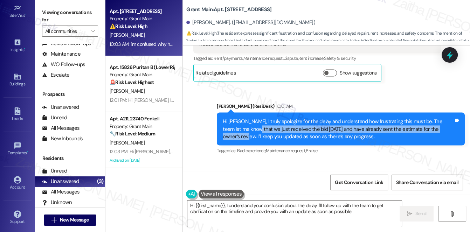
drag, startPoint x: 246, startPoint y: 95, endPoint x: 447, endPoint y: 94, distance: 201.2
click at [447, 118] on div "Hi Janetta, I truly apologize for the delay and understand how frustrating this…" at bounding box center [338, 129] width 231 height 22
copy div "we just received the bid yesterday and have already sent the estimate for the o…"
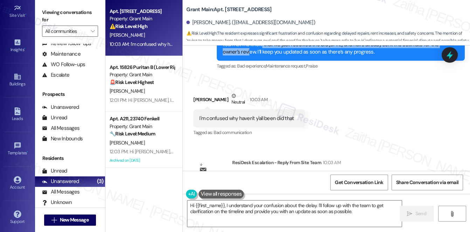
scroll to position [6475, 0]
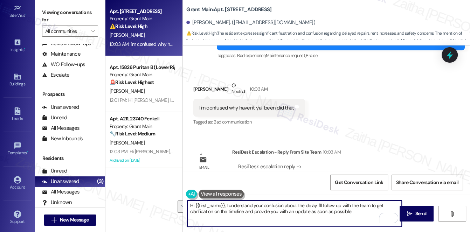
drag, startPoint x: 189, startPoint y: 206, endPoint x: 318, endPoint y: 213, distance: 128.9
click at [318, 213] on textarea "Hi {{first_name}}, I understand your confusion about the delay. I'll follow up …" at bounding box center [294, 213] width 214 height 26
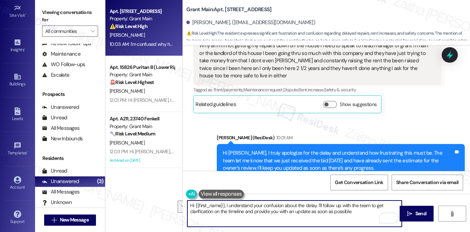
scroll to position [6348, 0]
click at [235, 212] on textarea "Hi {{first_name}}, I understand your confusion about the delay. I'll follow up …" at bounding box center [294, 213] width 214 height 26
drag, startPoint x: 225, startPoint y: 206, endPoint x: 183, endPoint y: 206, distance: 41.6
click at [183, 206] on div "Hi {{first_name}}, I understand your confusion about the delay. I'll follow up …" at bounding box center [290, 213] width 215 height 27
drag, startPoint x: 281, startPoint y: 204, endPoint x: 322, endPoint y: 216, distance: 42.1
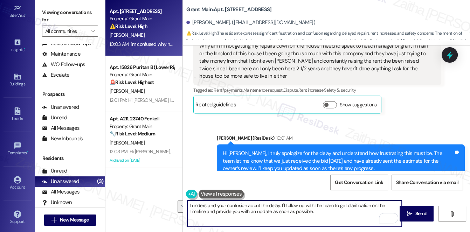
click at [322, 216] on textarea "I understand your confusion about the delay. I'll follow up with the team to ge…" at bounding box center [294, 213] width 214 height 26
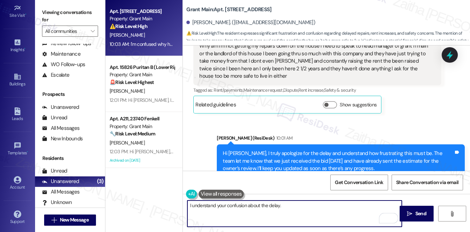
type textarea "I understand your confusion about the delay."
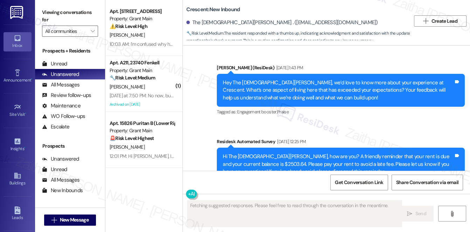
scroll to position [1719, 0]
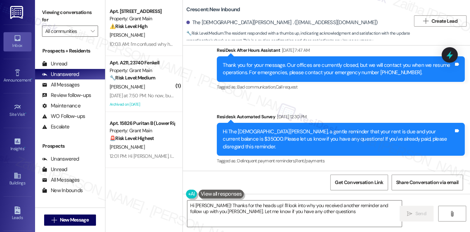
type textarea "Hi [PERSON_NAME]! Thanks for the heads up! I'll look into why you received anot…"
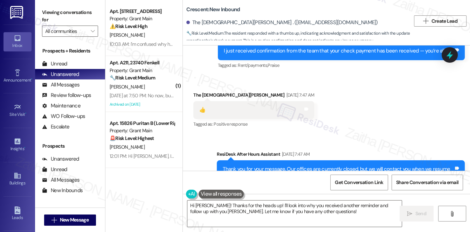
scroll to position [1592, 0]
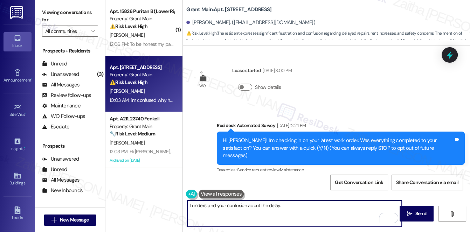
scroll to position [6348, 0]
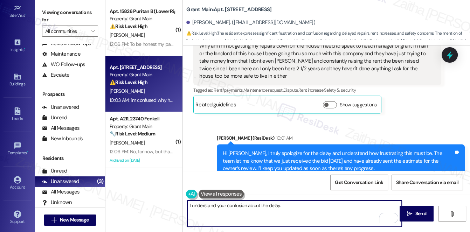
paste textarea "I completely understand how this feels and I truly wish we could move faster. A…"
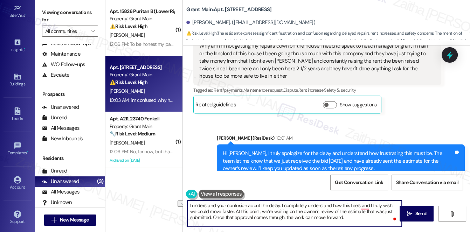
drag, startPoint x: 280, startPoint y: 205, endPoint x: 189, endPoint y: 205, distance: 91.7
click at [189, 205] on textarea "I understand your confusion about the delay. I completely understand how this f…" at bounding box center [294, 213] width 214 height 26
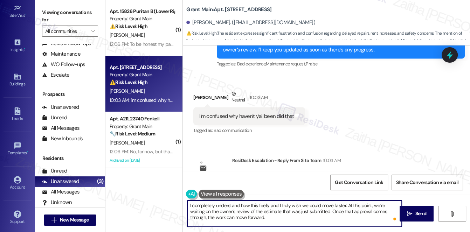
scroll to position [6475, 0]
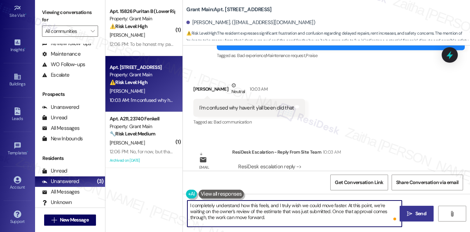
type textarea "I completely understand how this feels, and I truly wish we could move faster. …"
click at [417, 215] on span "Send" at bounding box center [420, 213] width 11 height 7
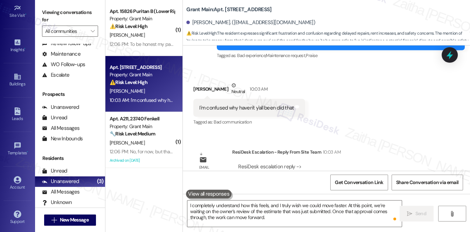
scroll to position [6404, 0]
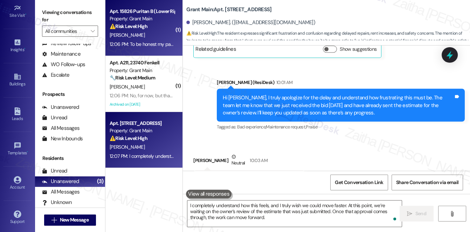
click at [158, 35] on div "[PERSON_NAME]" at bounding box center [142, 35] width 66 height 9
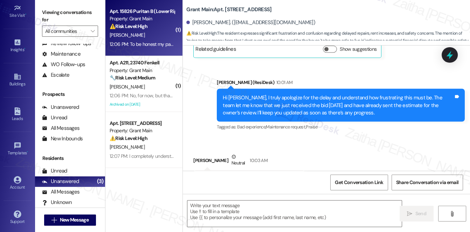
type textarea "Fetching suggested responses. Please feel free to read through the conversation…"
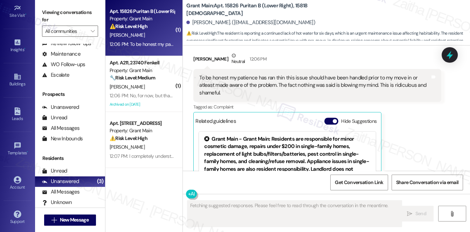
scroll to position [838, 0]
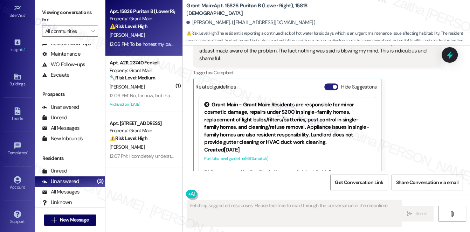
click at [329, 83] on button "Hide Suggestions" at bounding box center [331, 86] width 14 height 7
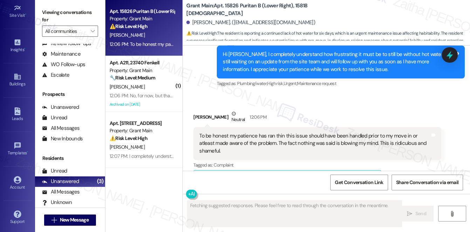
scroll to position [713, 0]
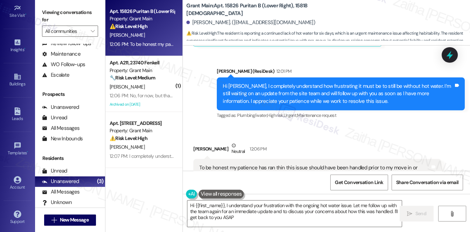
type textarea "Hi {{first_name}}, I understand your frustration with the ongoing hot water iss…"
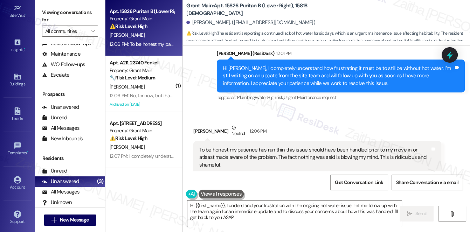
scroll to position [745, 0]
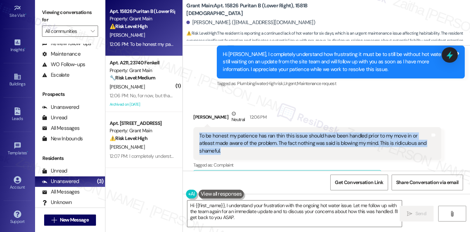
drag, startPoint x: 198, startPoint y: 111, endPoint x: 233, endPoint y: 131, distance: 40.3
click at [233, 132] on div "To be honest my patience has ran thin this issue should have been handled prior…" at bounding box center [314, 143] width 231 height 22
copy div "To be honest my patience has ran thin this issue should have been handled prior…"
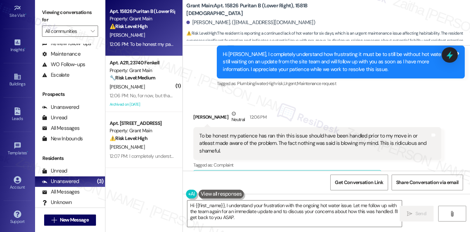
click at [303, 105] on div "Received via SMS [PERSON_NAME] 12:06 PM To be honest my patience has ran thin t…" at bounding box center [317, 149] width 258 height 89
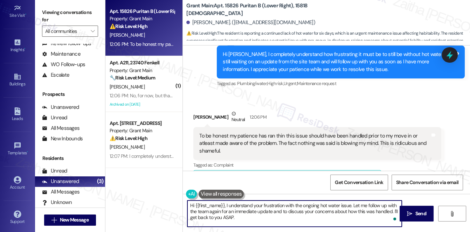
drag, startPoint x: 189, startPoint y: 206, endPoint x: 238, endPoint y: 219, distance: 50.8
click at [238, 219] on textarea "Hi {{first_name}}, I understand your frustration with the ongoing hot water iss…" at bounding box center [294, 213] width 214 height 26
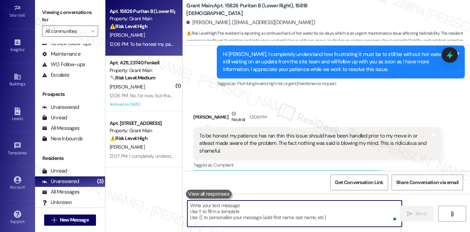
paste textarea "I completely understand how upsetting this is, and I’m truly sorry that the iss…"
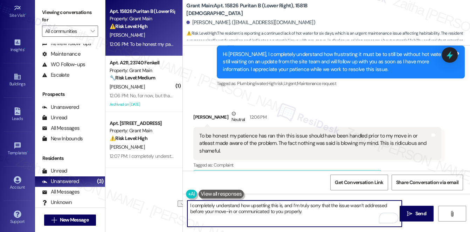
drag, startPoint x: 281, startPoint y: 205, endPoint x: 188, endPoint y: 206, distance: 92.4
click at [188, 206] on textarea "I completely understand how upsetting this is, and I’m truly sorry that the iss…" at bounding box center [294, 213] width 214 height 26
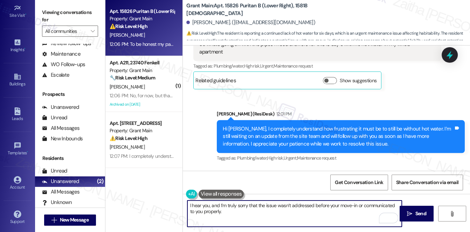
scroll to position [682, 0]
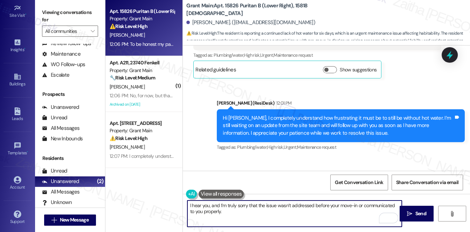
click at [235, 211] on textarea "I hear you, and I’m truly sorry that the issue wasn’t addressed before your mov…" at bounding box center [294, 213] width 214 height 26
paste textarea "At this point, we’re still waiting on the site team’s update, and I’m continuin…"
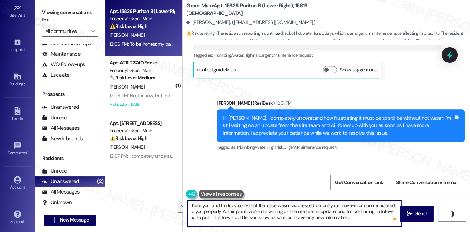
drag, startPoint x: 345, startPoint y: 210, endPoint x: 230, endPoint y: 218, distance: 115.0
click at [230, 218] on textarea "I hear you, and I’m truly sorry that the issue wasn’t addressed before your mov…" at bounding box center [294, 213] width 214 height 26
drag, startPoint x: 231, startPoint y: 216, endPoint x: 353, endPoint y: 211, distance: 122.9
click at [353, 211] on textarea "I hear you, and I’m truly sorry that the issue wasn’t addressed before your mov…" at bounding box center [294, 213] width 214 height 26
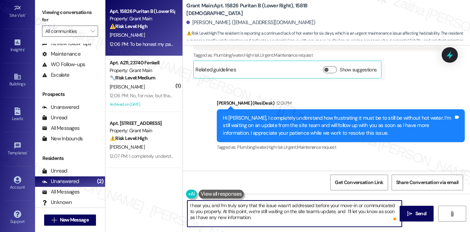
click at [353, 211] on textarea "I hear you, and I’m truly sorry that the issue wasn’t addressed before your mov…" at bounding box center [294, 213] width 214 height 26
click at [350, 211] on textarea "I hear you, and I’m truly sorry that the issue wasn’t addressed before your mov…" at bounding box center [294, 213] width 214 height 26
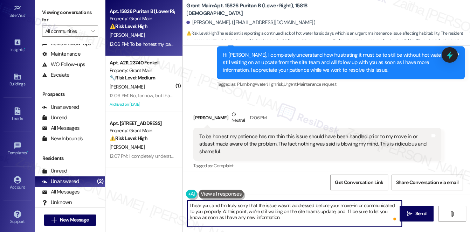
scroll to position [745, 0]
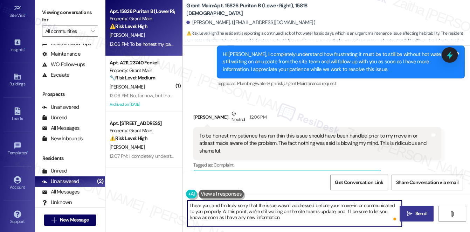
type textarea "I hear you, and I’m truly sorry that the issue wasn’t addressed before your mov…"
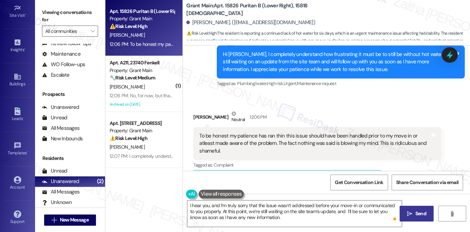
click at [415, 216] on span "Send" at bounding box center [420, 213] width 11 height 7
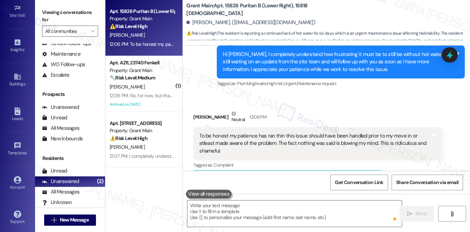
scroll to position [745, 0]
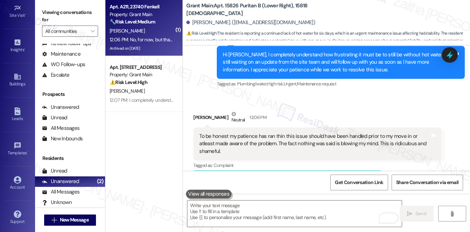
click at [152, 25] on div "🔧 Risk Level: Medium The resident initially expressed gratitude for follow-up o…" at bounding box center [142, 21] width 65 height 7
type textarea "Fetching suggested responses. Please feel free to read through the conversation…"
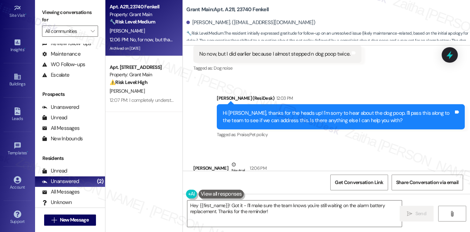
scroll to position [9527, 0]
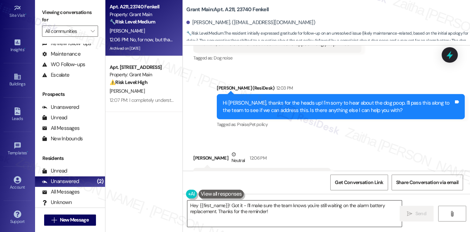
click at [193, 206] on textarea "Hey {{first_name}}! Got it - I'll make sure the team knows you're still waiting…" at bounding box center [294, 213] width 214 height 26
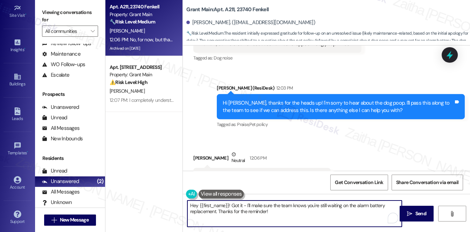
click at [193, 206] on textarea "Hey {{first_name}}! Got it - I'll make sure the team knows you're still waiting…" at bounding box center [294, 213] width 214 height 26
drag, startPoint x: 229, startPoint y: 205, endPoint x: 190, endPoint y: 204, distance: 39.2
click at [190, 204] on textarea "Hey {{first_name}}! Got it - I'll make sure the team knows you're still waiting…" at bounding box center [294, 213] width 214 height 26
click at [203, 205] on textarea "Got it - I'll make sure the team knows you're still waiting on the alarm batter…" at bounding box center [294, 213] width 214 height 26
click at [225, 213] on textarea "Got it! I'll make sure the team knows you're still waiting on the alarm battery…" at bounding box center [294, 213] width 214 height 26
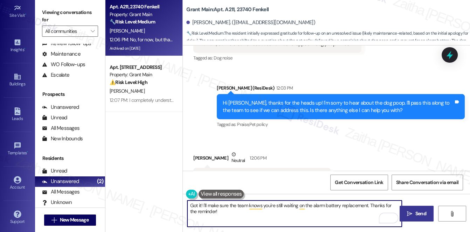
type textarea "Got it! I'll make sure the team knows you're still waiting on the alarm battery…"
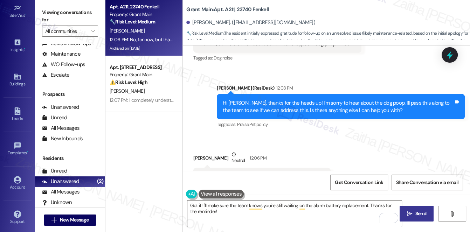
click at [417, 210] on span "Send" at bounding box center [420, 213] width 11 height 7
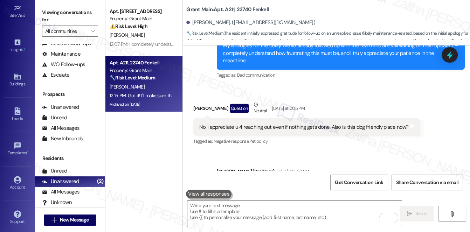
scroll to position [9304, 0]
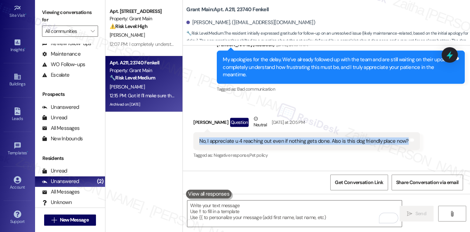
drag, startPoint x: 193, startPoint y: 110, endPoint x: 402, endPoint y: 108, distance: 208.9
click at [402, 132] on div "No, I appreciate u 4 reaching out even if nothing gets done. Also is this dog f…" at bounding box center [306, 141] width 226 height 18
copy div "No, I appreciate u 4 reaching out even if nothing gets done. Also is this dog f…"
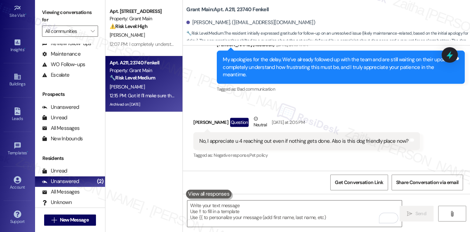
click at [325, 134] on div "Received via SMS Kimberly Riley Question Neutral Yesterday at 2:05 PM No, I app…" at bounding box center [306, 138] width 237 height 56
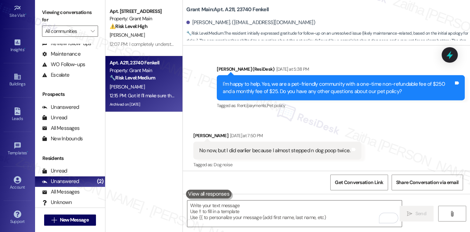
scroll to position [9431, 0]
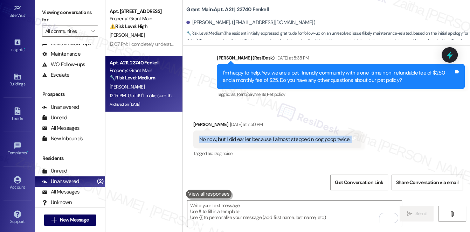
drag, startPoint x: 193, startPoint y: 108, endPoint x: 354, endPoint y: 111, distance: 161.3
click at [354, 131] on div "No now, but I did earlier because I almost stepped n dog poop twice. Tags and n…" at bounding box center [277, 140] width 168 height 18
copy div "No now, but I did earlier because I almost stepped n dog poop twice. Tags and n…"
click at [406, 105] on div "Received via SMS Kimberly Riley Yesterday at 7:50 PM No now, but I did earlier …" at bounding box center [326, 134] width 287 height 59
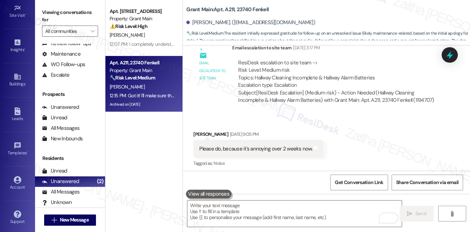
scroll to position [9137, 0]
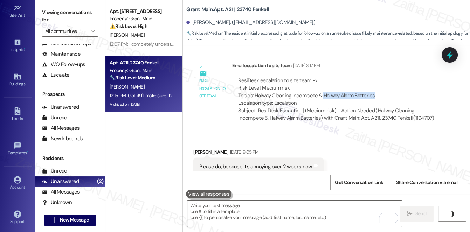
drag, startPoint x: 321, startPoint y: 64, endPoint x: 378, endPoint y: 61, distance: 56.7
click at [378, 77] on div "ResiDesk escalation to site team -> Risk Level: Medium risk Topics: Hallway Cle…" at bounding box center [336, 92] width 197 height 30
copy div "Hallway Alarm Batteries"
click at [449, 58] on icon at bounding box center [449, 55] width 8 height 11
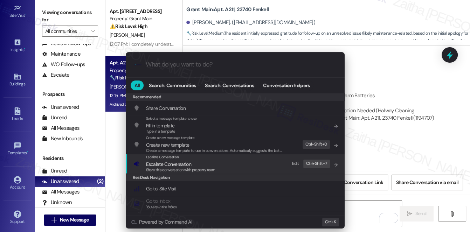
click at [176, 163] on span "Escalate Conversation" at bounding box center [168, 164] width 45 height 6
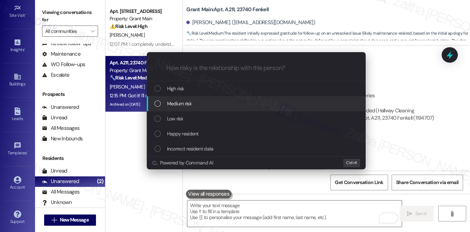
click at [189, 106] on span "Medium risk" at bounding box center [179, 104] width 24 height 8
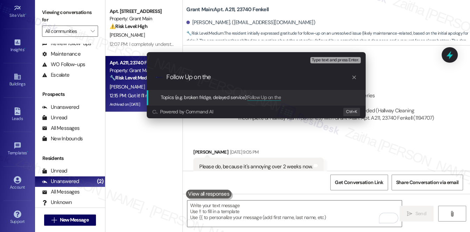
paste input "Hallway Alarm Batteries"
click at [214, 79] on input "Follow Up on the Hallway Alarm Batteries" at bounding box center [259, 76] width 184 height 7
click at [204, 77] on input "Follow Up on the Hallway Alarm Batteries" at bounding box center [259, 76] width 184 height 7
click at [281, 78] on input "Follow Up on The Hallway Alarm Batteries" at bounding box center [259, 76] width 184 height 7
paste input "Dog Waste Issue"
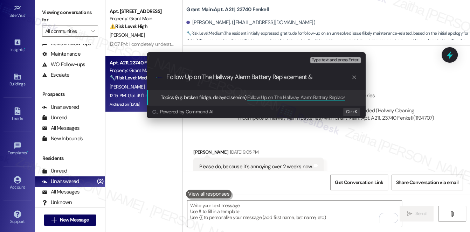
type input "Follow Up on The Hallway Alarm Battery Replacement & Dog Waste Issue"
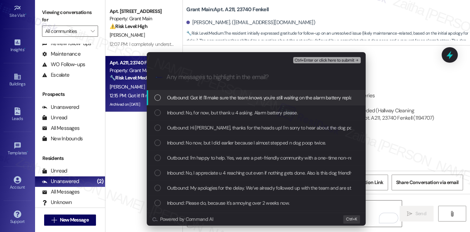
scroll to position [0, 0]
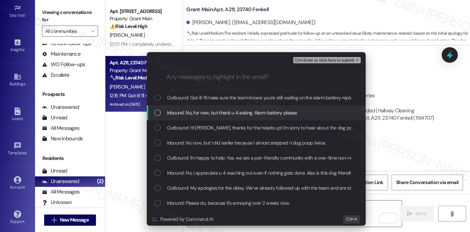
click at [295, 114] on div "Inbound: No, for now, but thank u 4 asking. Alarm battery please." at bounding box center [256, 113] width 205 height 8
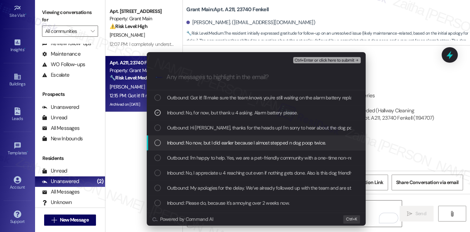
click at [261, 142] on span "Inbound: No now, but I did earlier because I almost stepped n dog poop twice." at bounding box center [246, 143] width 159 height 8
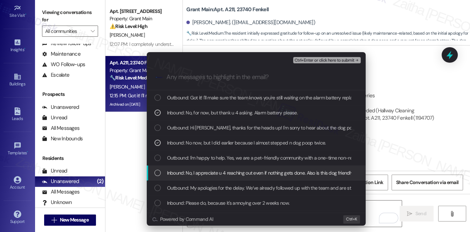
click at [260, 174] on span "Inbound: No, I appreciate u 4 reaching out even if nothing gets done. Also is t…" at bounding box center [272, 173] width 211 height 8
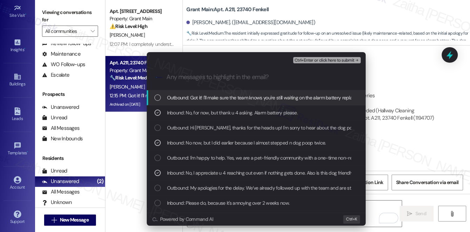
click at [315, 60] on span "Ctrl+Enter or click here to submit" at bounding box center [324, 60] width 60 height 5
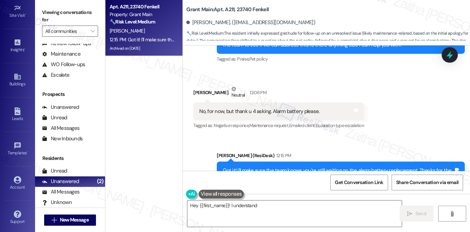
scroll to position [9593, 0]
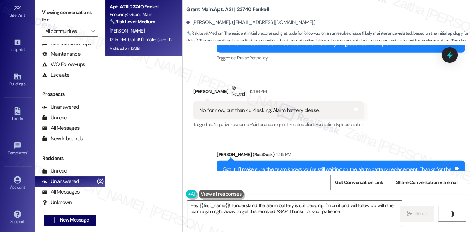
type textarea "Hey {{first_name}}! I understand the alarm battery is still beeping. I'm on it …"
drag, startPoint x: 8, startPoint y: 153, endPoint x: 17, endPoint y: 182, distance: 30.8
click at [17, 184] on div "Account" at bounding box center [17, 187] width 35 height 7
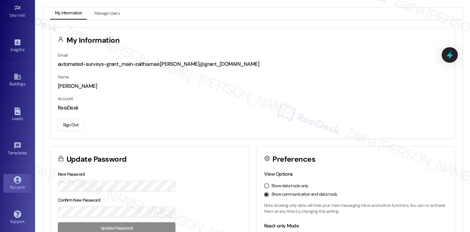
click at [69, 124] on button "Sign Out" at bounding box center [71, 125] width 26 height 12
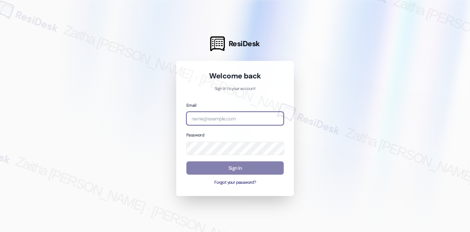
click at [230, 118] on input "email" at bounding box center [234, 119] width 97 height 14
type input "automated-surveys-rj_group-zaitha.mae.[PERSON_NAME]@rj_[DOMAIN_NAME]"
